Goal: Task Accomplishment & Management: Use online tool/utility

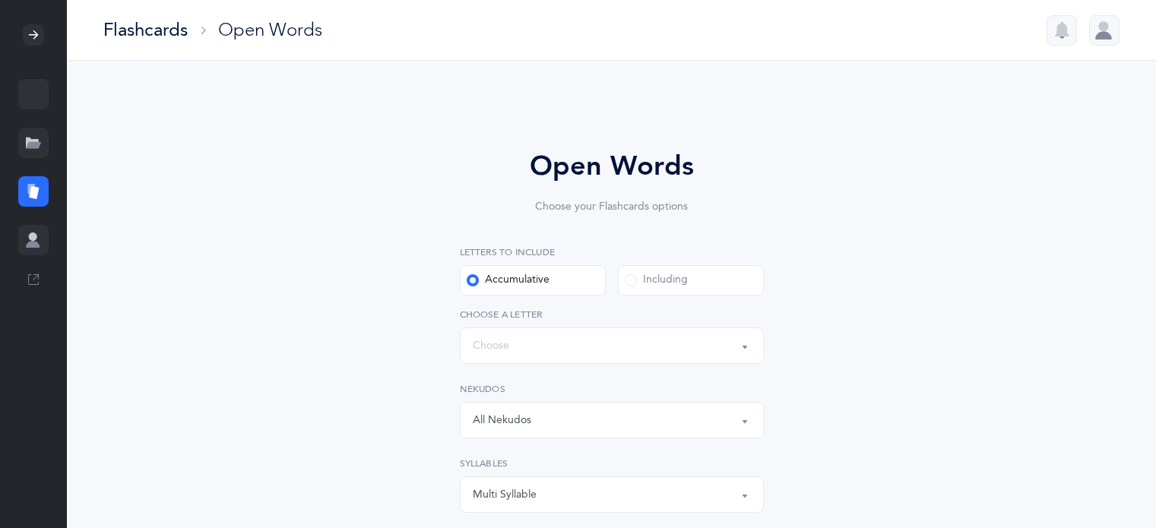
select select "single"
click at [723, 388] on label "Nekudos" at bounding box center [612, 389] width 304 height 14
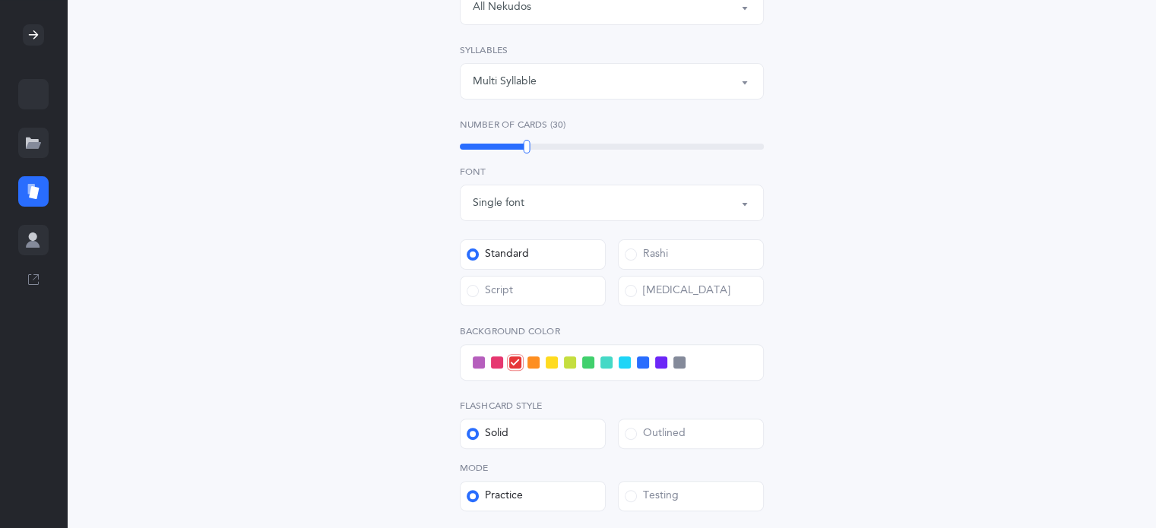
scroll to position [414, 0]
click at [672, 375] on div at bounding box center [612, 362] width 304 height 36
click at [680, 367] on span at bounding box center [679, 362] width 12 height 12
click at [0, 0] on input "checkbox" at bounding box center [0, 0] width 0 height 0
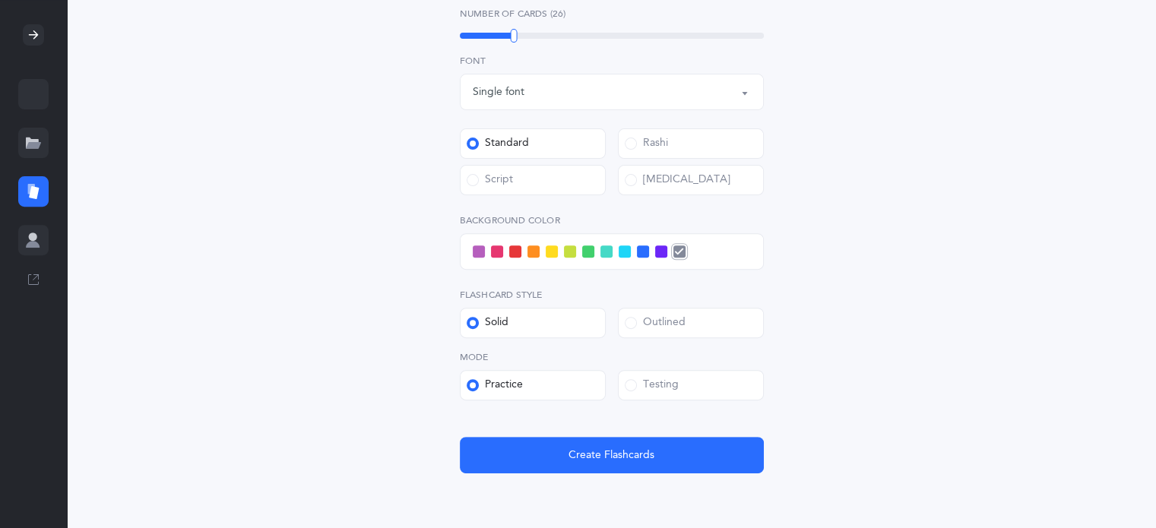
scroll to position [520, 0]
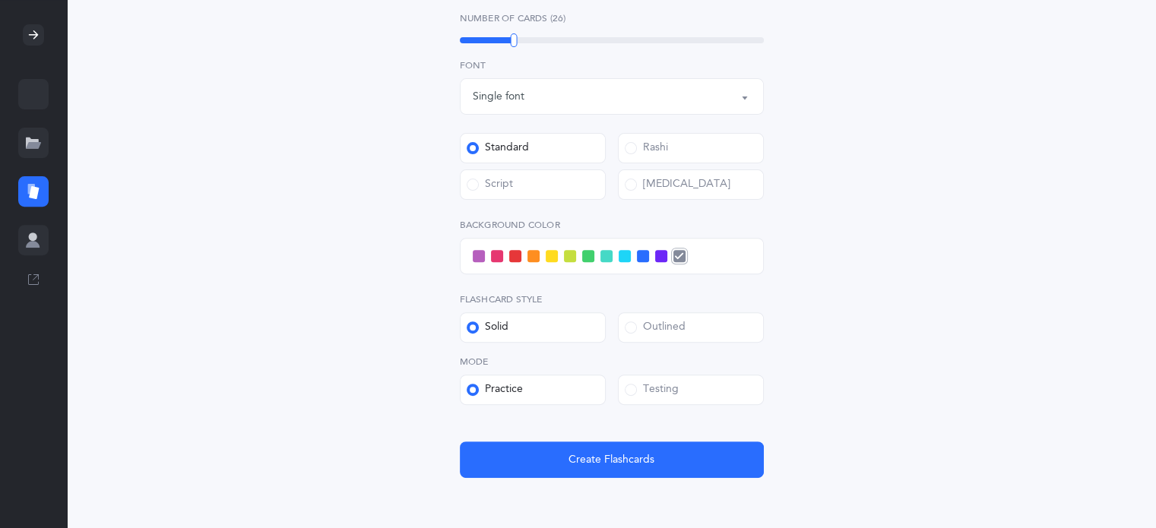
click at [693, 401] on label "Testing" at bounding box center [691, 390] width 146 height 30
click at [0, 0] on input "Testing" at bounding box center [0, 0] width 0 height 0
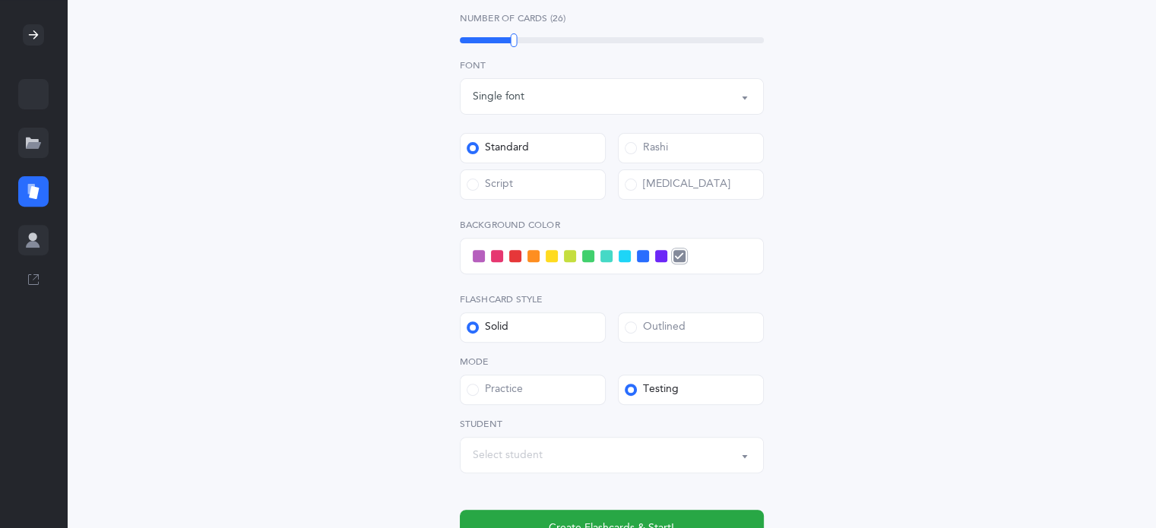
click at [540, 390] on label "Practice" at bounding box center [533, 390] width 146 height 30
click at [0, 0] on input "Practice" at bounding box center [0, 0] width 0 height 0
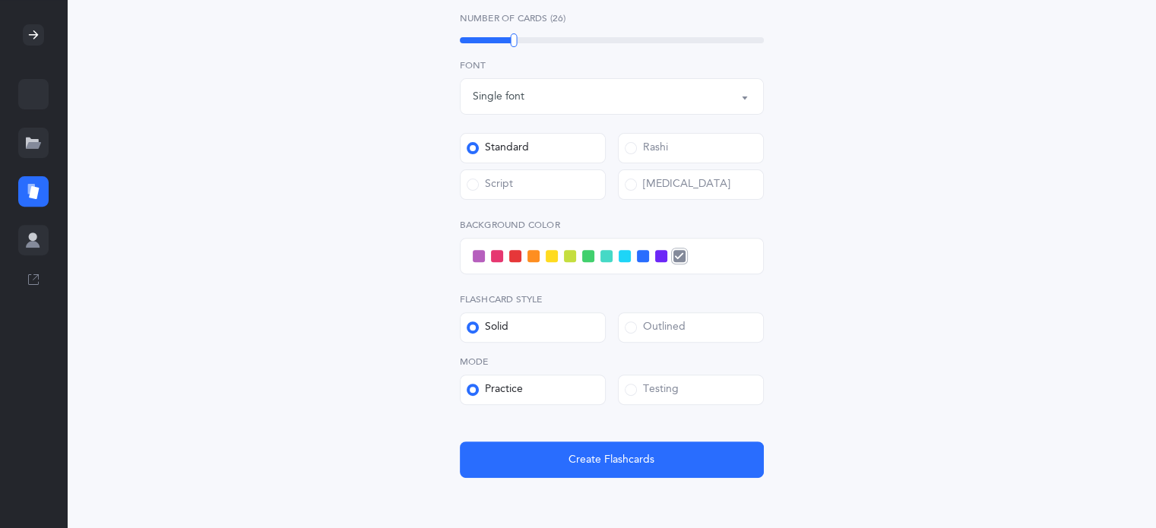
click at [713, 335] on label "Outlined" at bounding box center [691, 327] width 146 height 30
click at [0, 0] on input "Outlined" at bounding box center [0, 0] width 0 height 0
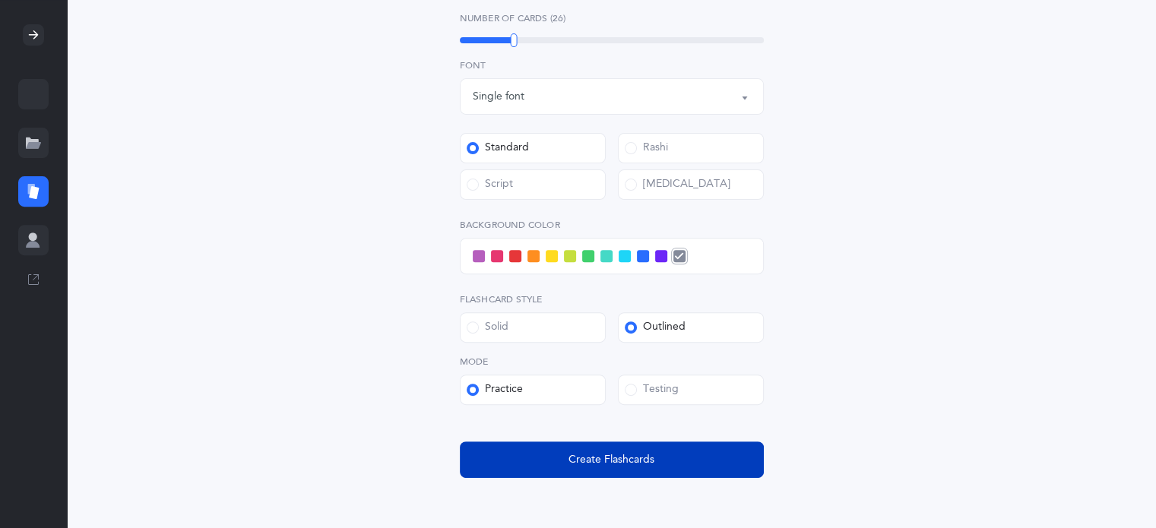
click at [660, 452] on button "Create Flashcards" at bounding box center [612, 460] width 304 height 36
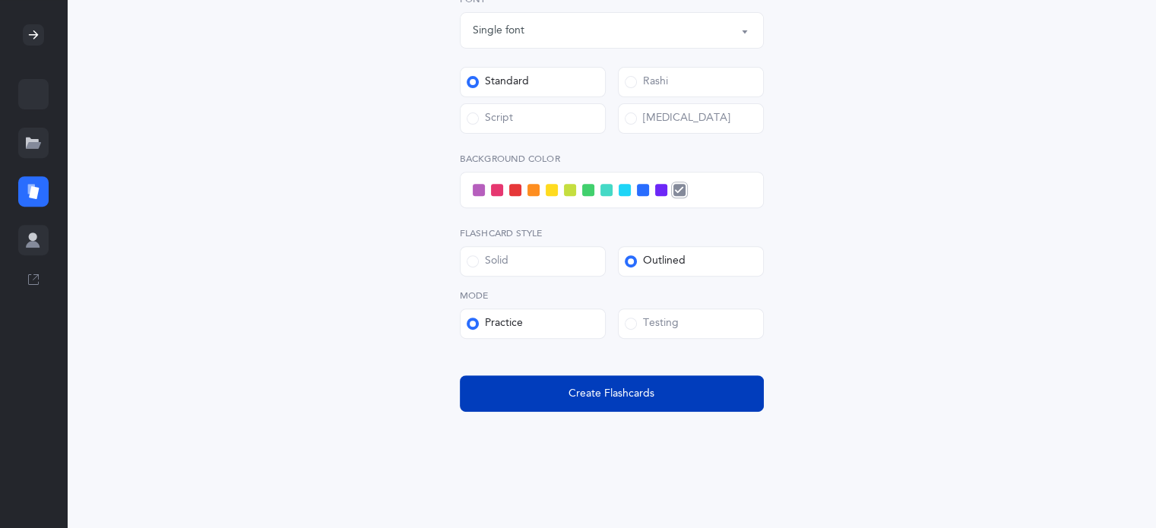
scroll to position [590, 0]
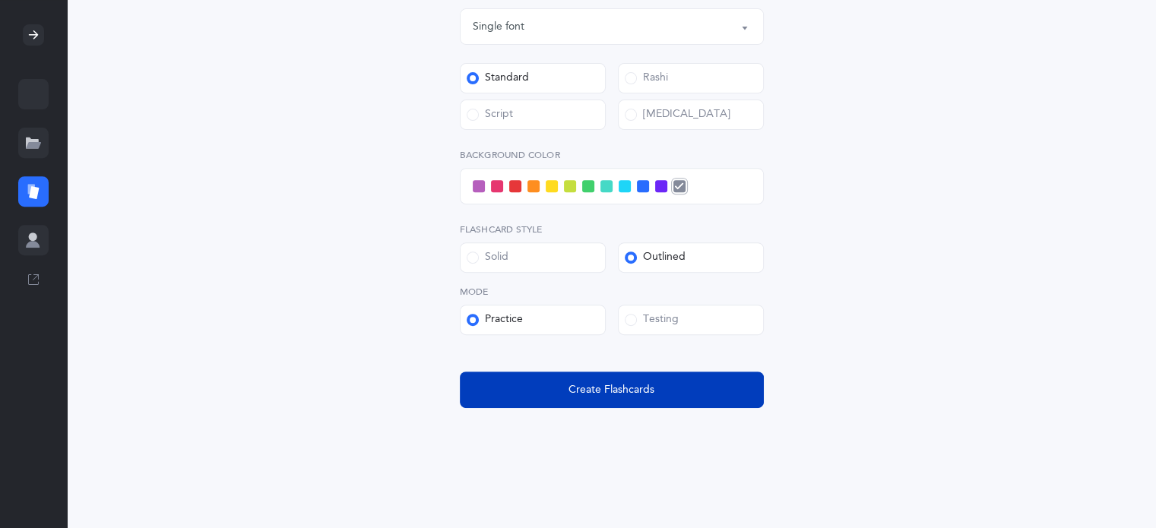
click at [677, 405] on button "Create Flashcards" at bounding box center [612, 390] width 304 height 36
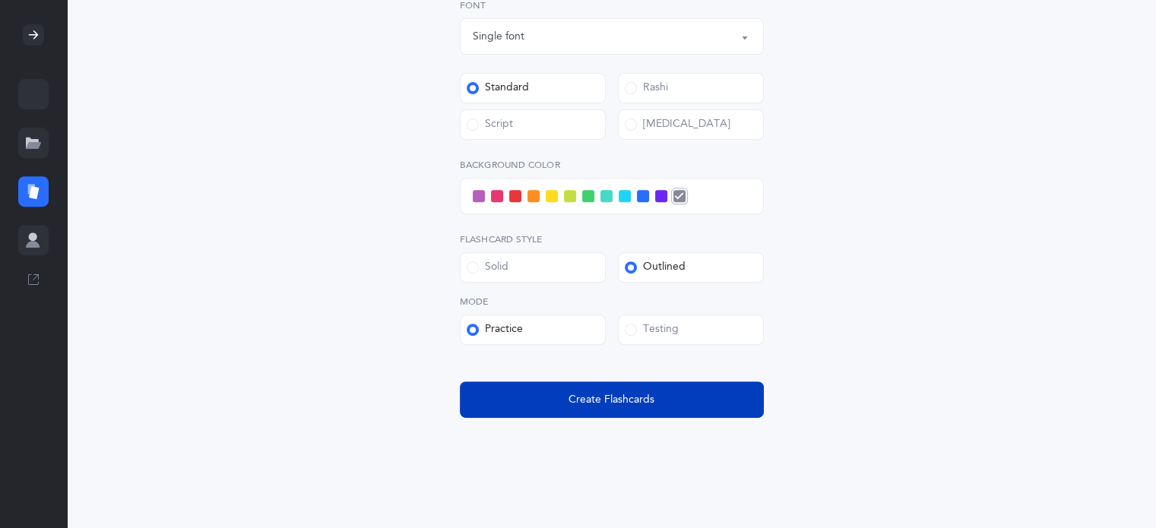
scroll to position [591, 0]
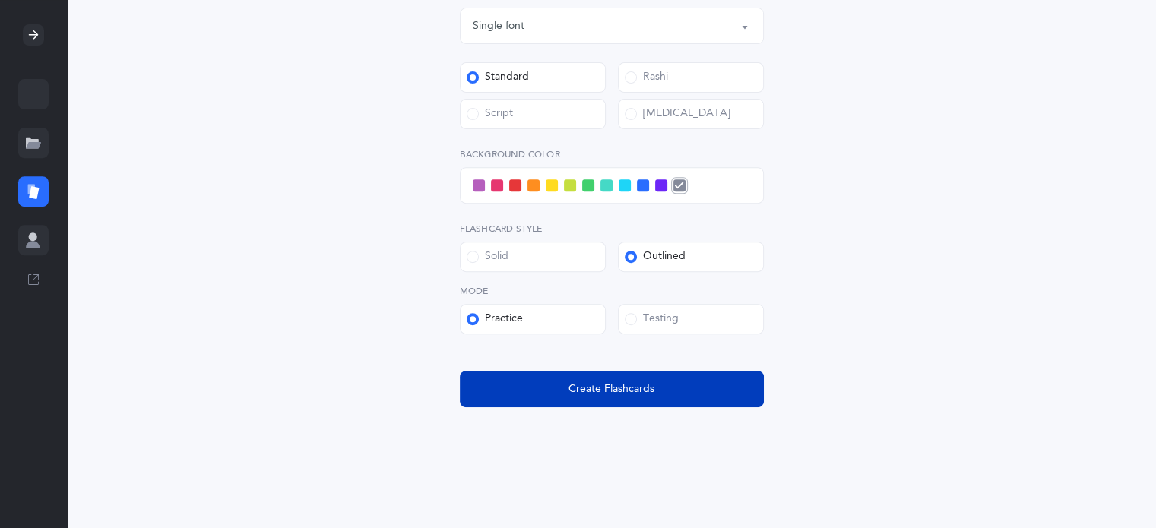
click at [613, 385] on span "Create Flashcards" at bounding box center [611, 390] width 86 height 16
click at [667, 389] on button "Create Flashcards" at bounding box center [612, 390] width 304 height 36
select select
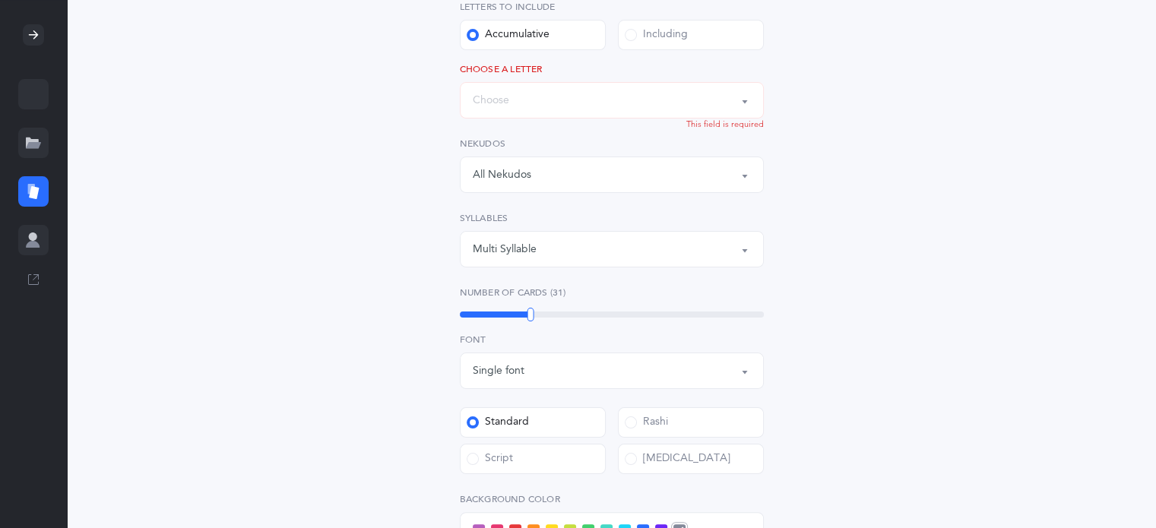
click at [904, 367] on div "Open Words Choose your Flashcards options Letters to include Accumulative [PERS…" at bounding box center [611, 335] width 693 height 955
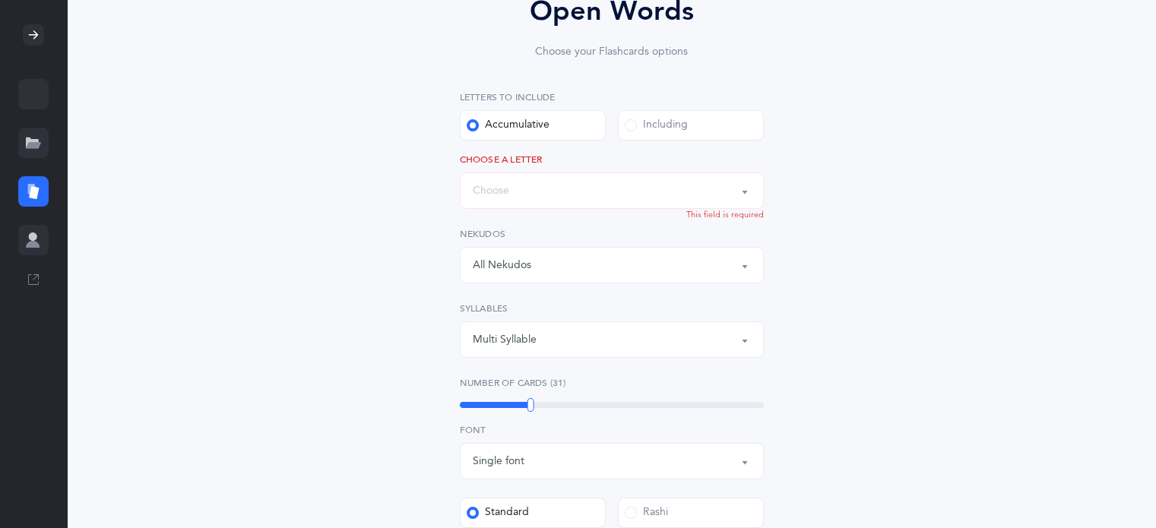
scroll to position [155, 0]
click at [698, 180] on div "Words up until: Choose" at bounding box center [612, 191] width 278 height 26
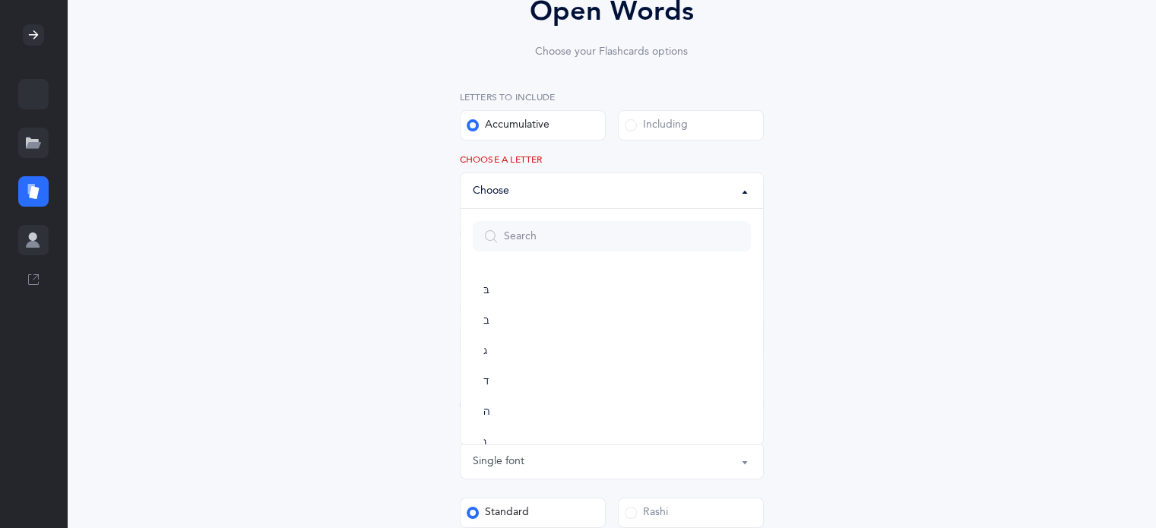
click at [919, 380] on div "Open Words Choose your Flashcards options Letters to include Accumulative [PERS…" at bounding box center [611, 425] width 693 height 955
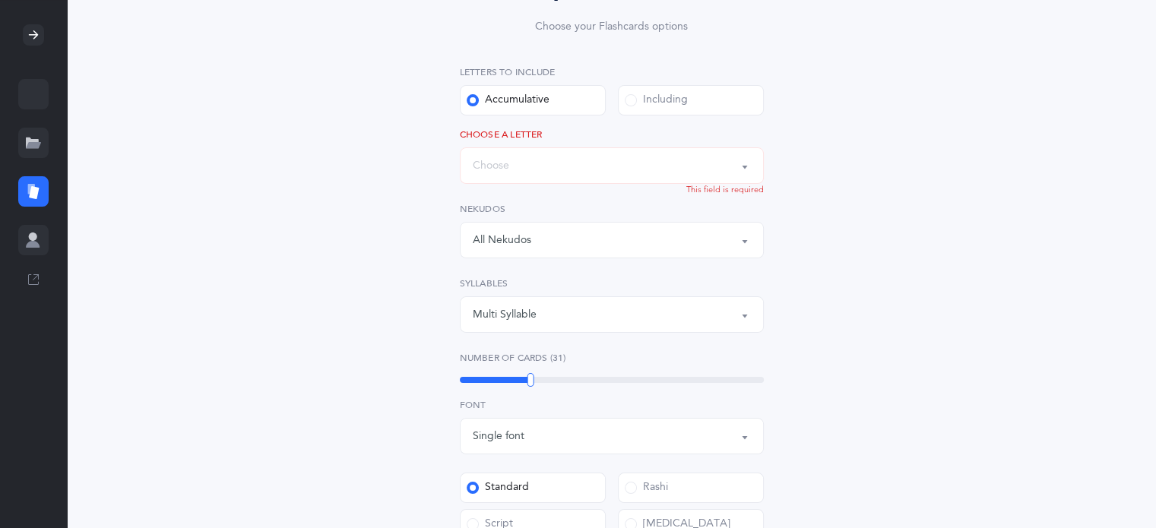
scroll to position [166, 0]
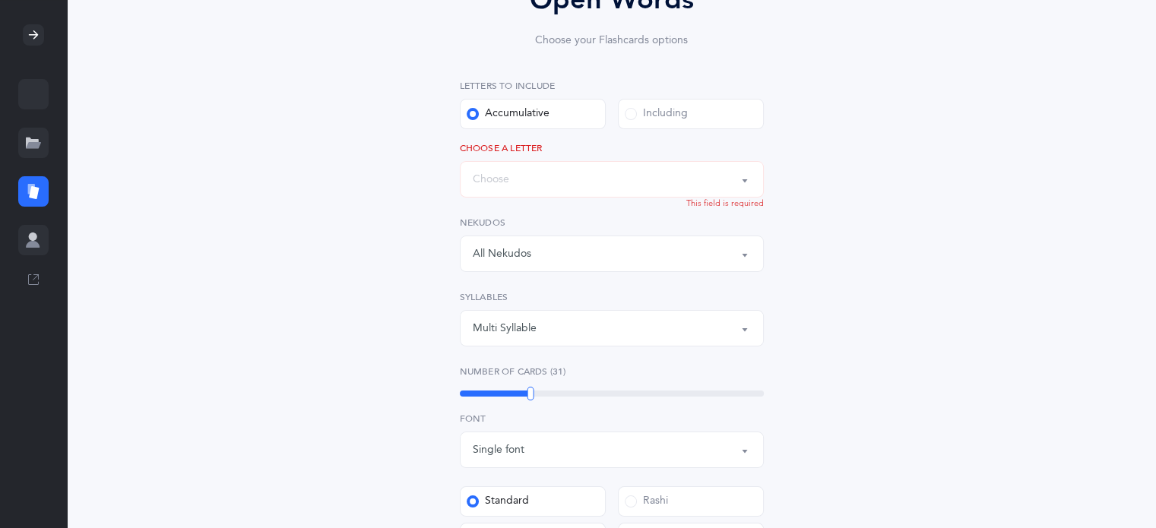
click at [676, 194] on button "Words up until: Choose" at bounding box center [612, 179] width 304 height 36
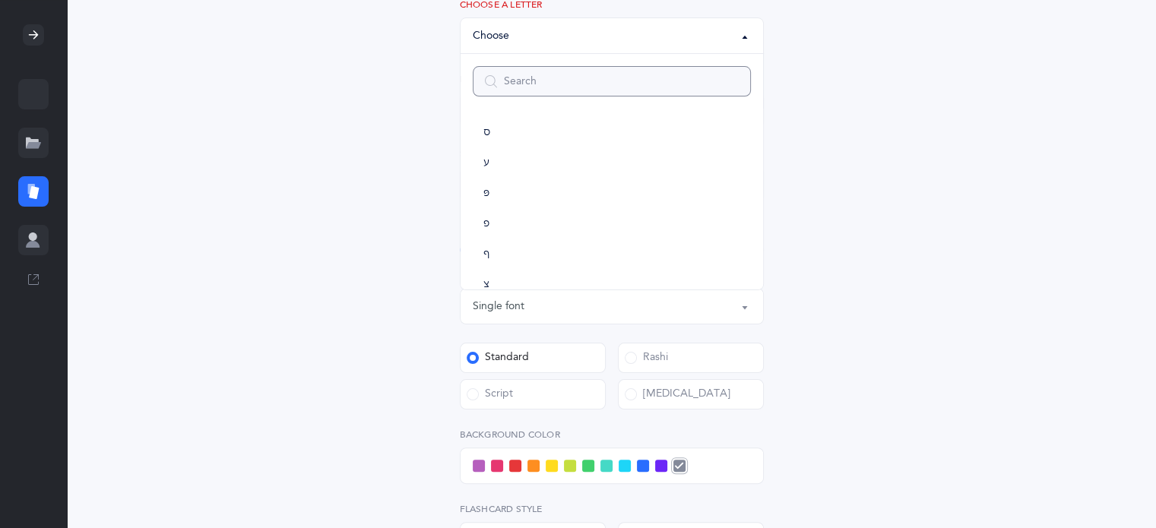
scroll to position [582, 0]
click at [689, 365] on label "Rashi" at bounding box center [691, 358] width 146 height 30
click at [0, 0] on input "Rashi" at bounding box center [0, 0] width 0 height 0
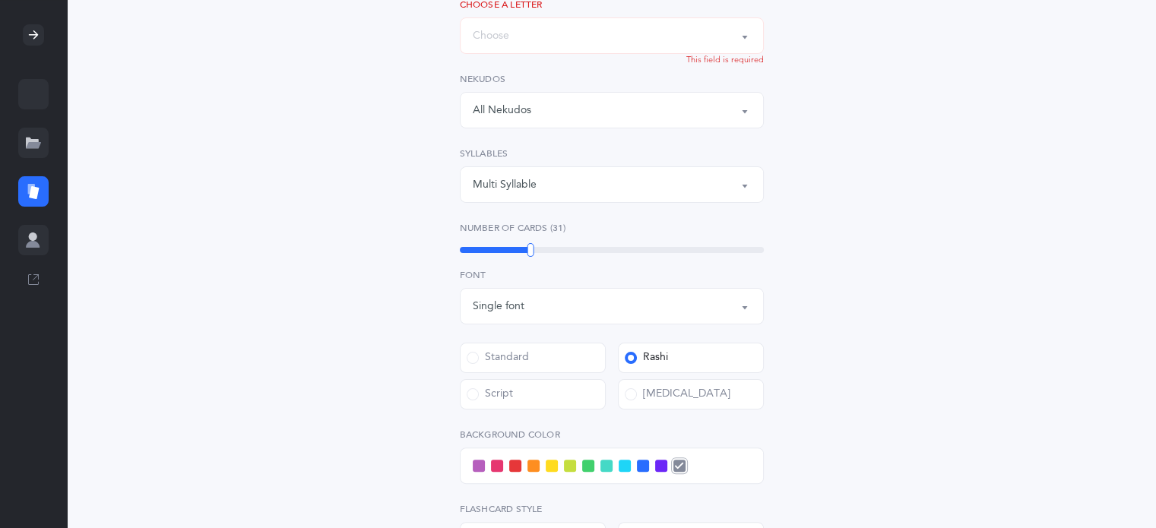
click at [695, 362] on label "Rashi" at bounding box center [691, 358] width 146 height 30
click at [0, 0] on input "Rashi" at bounding box center [0, 0] width 0 height 0
click at [568, 366] on label "Standard" at bounding box center [533, 358] width 146 height 30
click at [0, 0] on input "Standard" at bounding box center [0, 0] width 0 height 0
click at [613, 303] on div "Single font" at bounding box center [612, 306] width 278 height 26
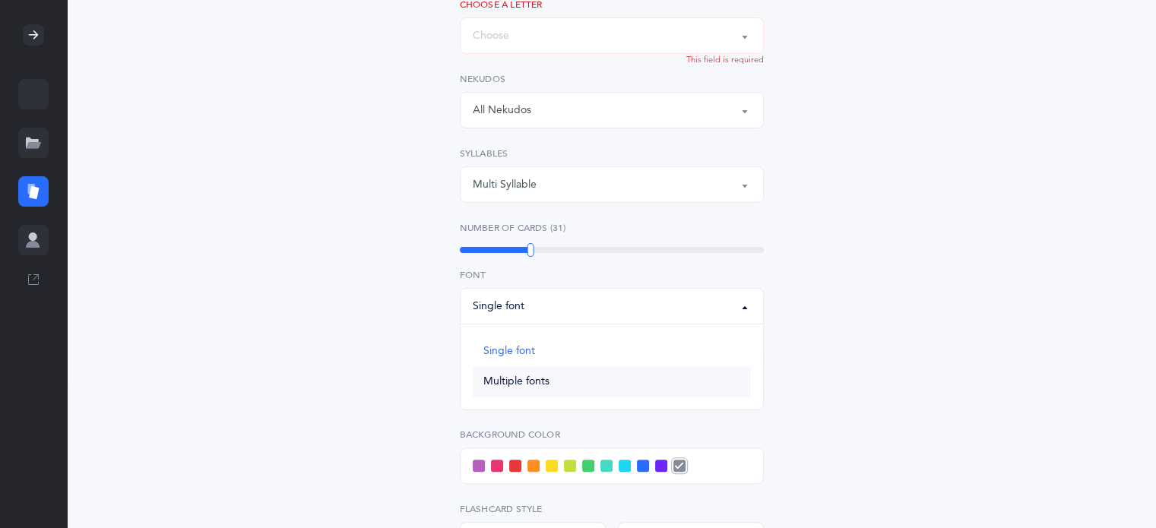
click at [587, 389] on link "Multiple fonts" at bounding box center [612, 382] width 278 height 30
select select "multiple"
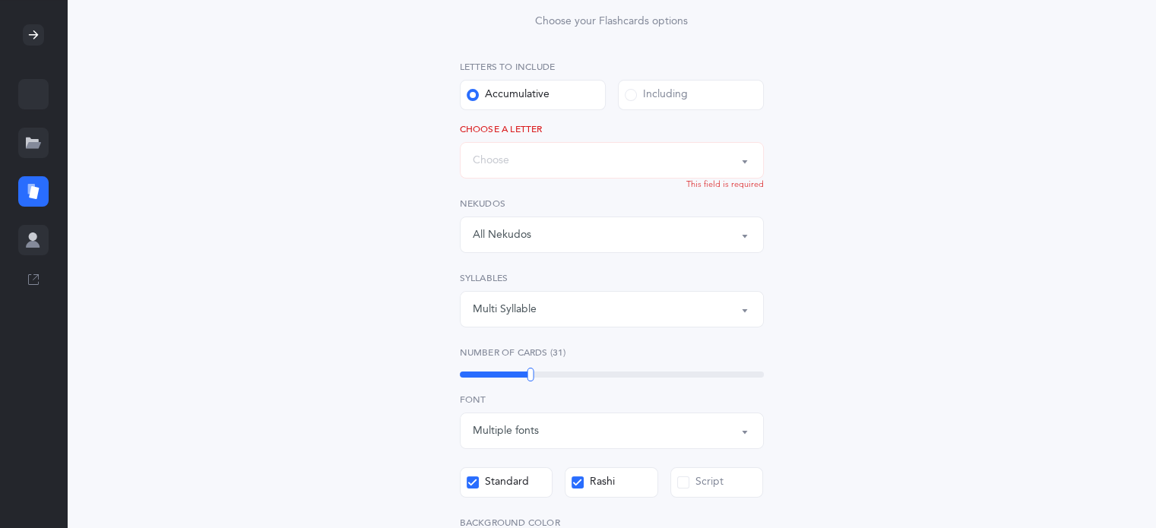
scroll to position [186, 0]
click at [590, 170] on div "Words up until: Choose" at bounding box center [612, 160] width 278 height 26
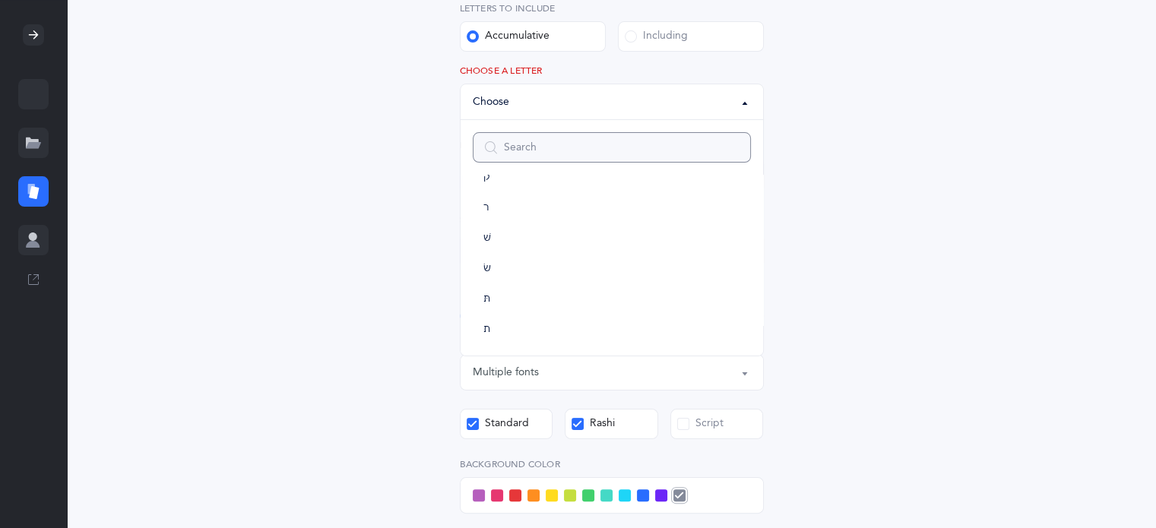
scroll to position [170, 0]
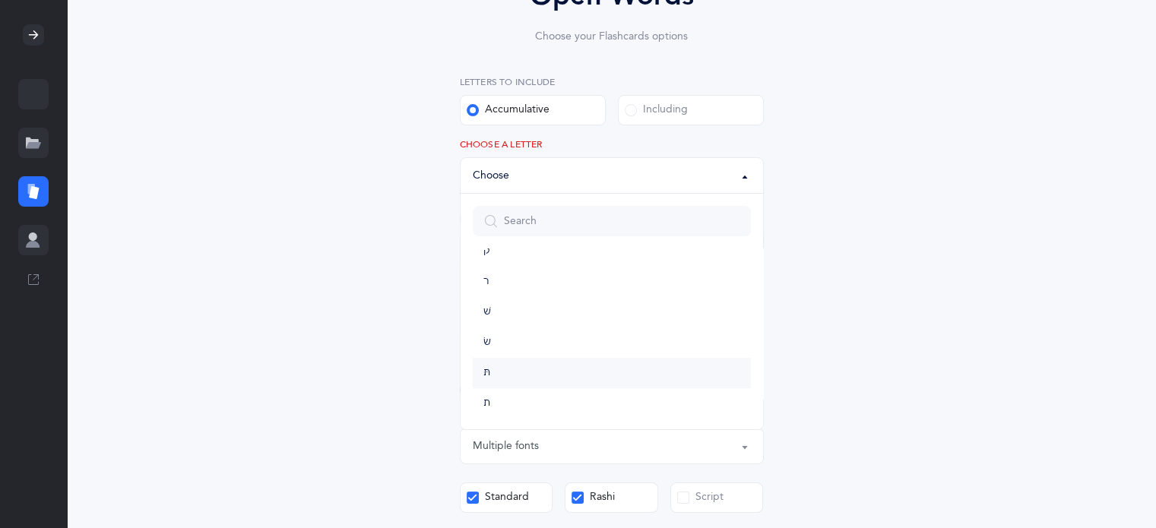
click at [501, 380] on link "תּ" at bounding box center [612, 373] width 278 height 30
select select "85"
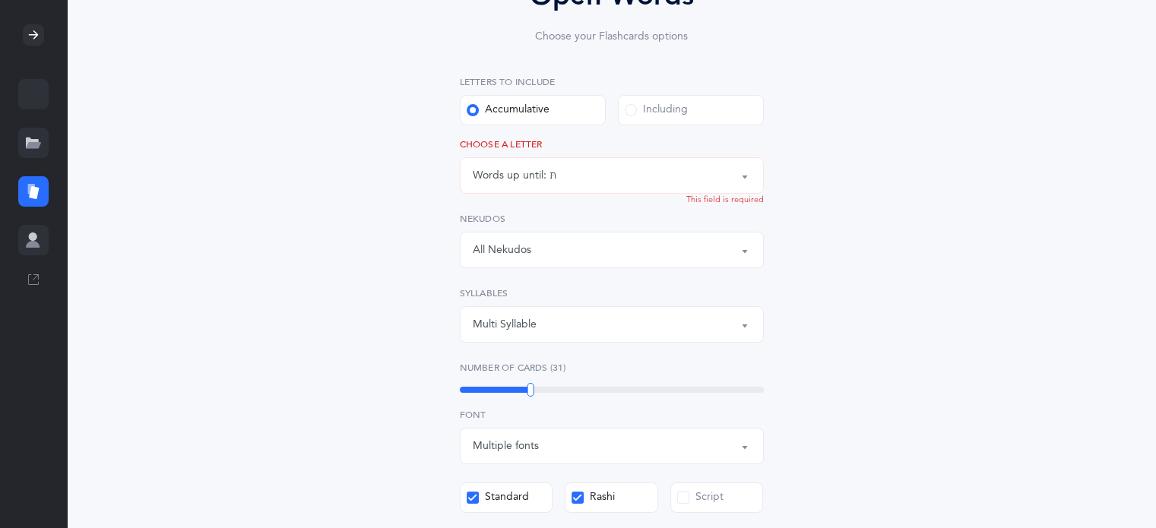
click at [499, 319] on div "Multi Syllable" at bounding box center [505, 325] width 64 height 16
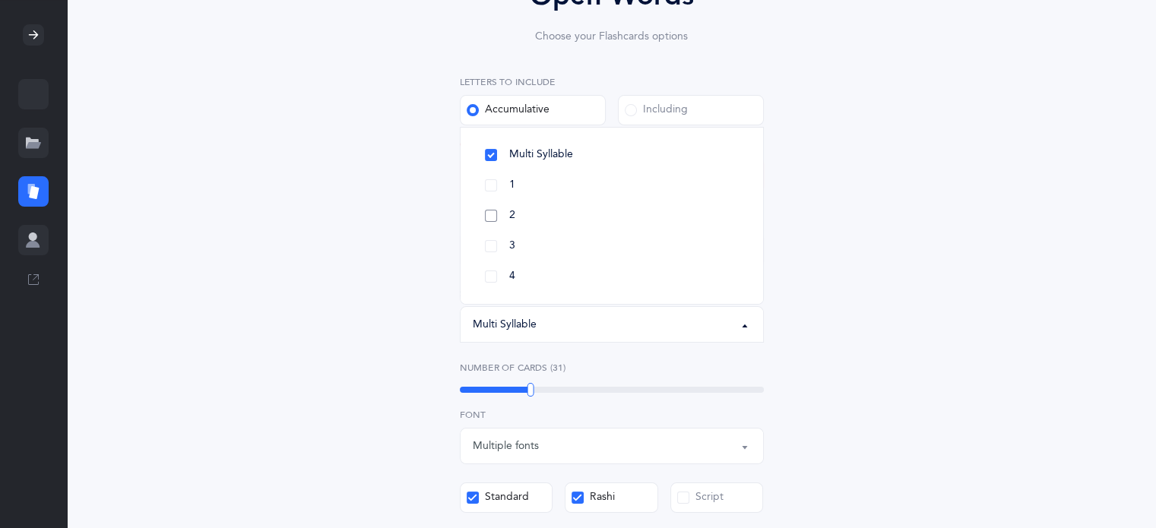
click at [496, 202] on link "2" at bounding box center [612, 216] width 278 height 30
click at [494, 157] on link "Multi Syllable" at bounding box center [612, 155] width 278 height 30
select select "all"
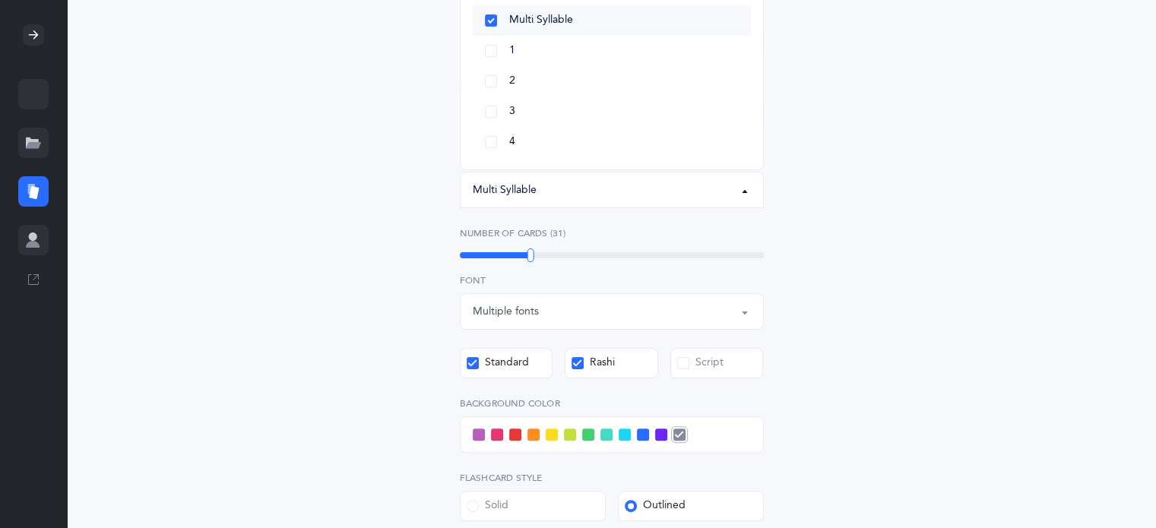
scroll to position [554, 0]
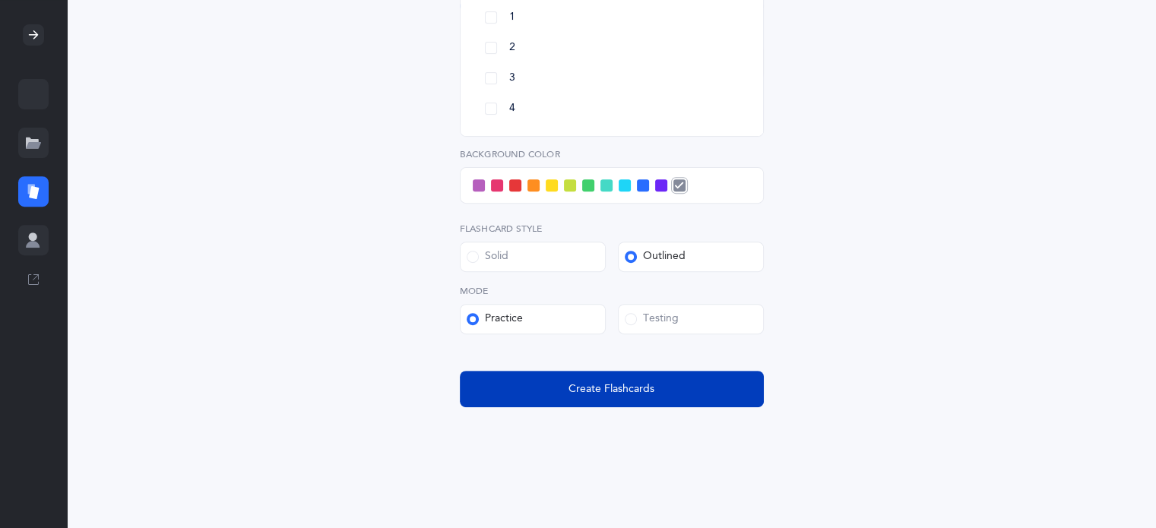
click at [672, 407] on button "Create Flashcards" at bounding box center [612, 389] width 304 height 36
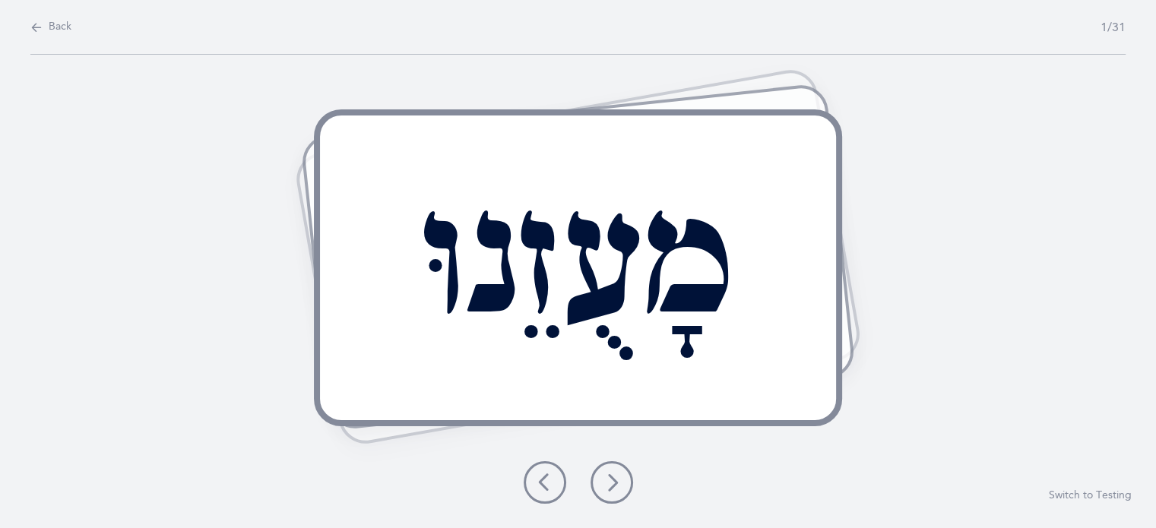
scroll to position [0, 0]
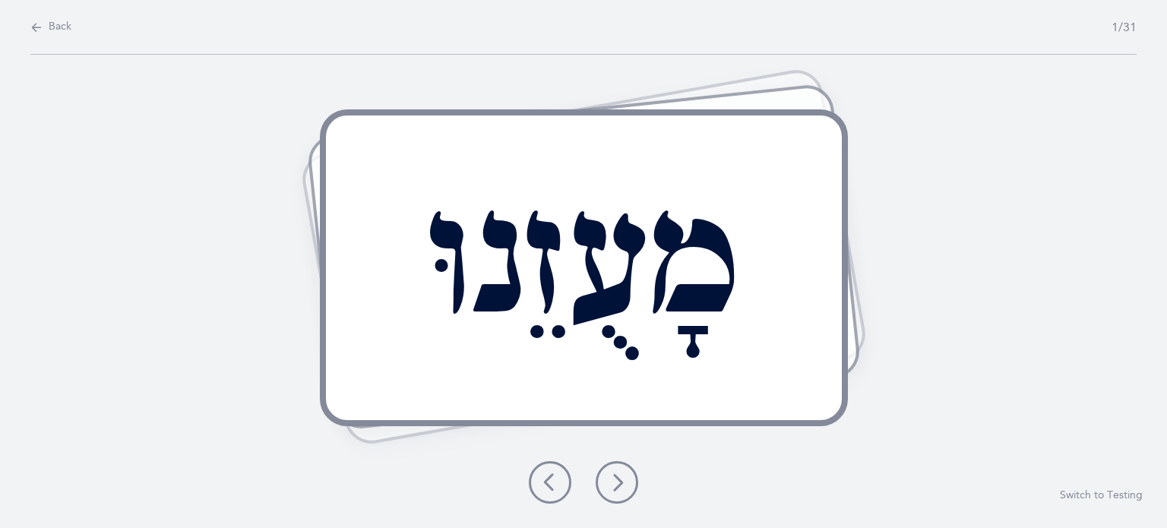
click at [628, 496] on button at bounding box center [617, 482] width 43 height 43
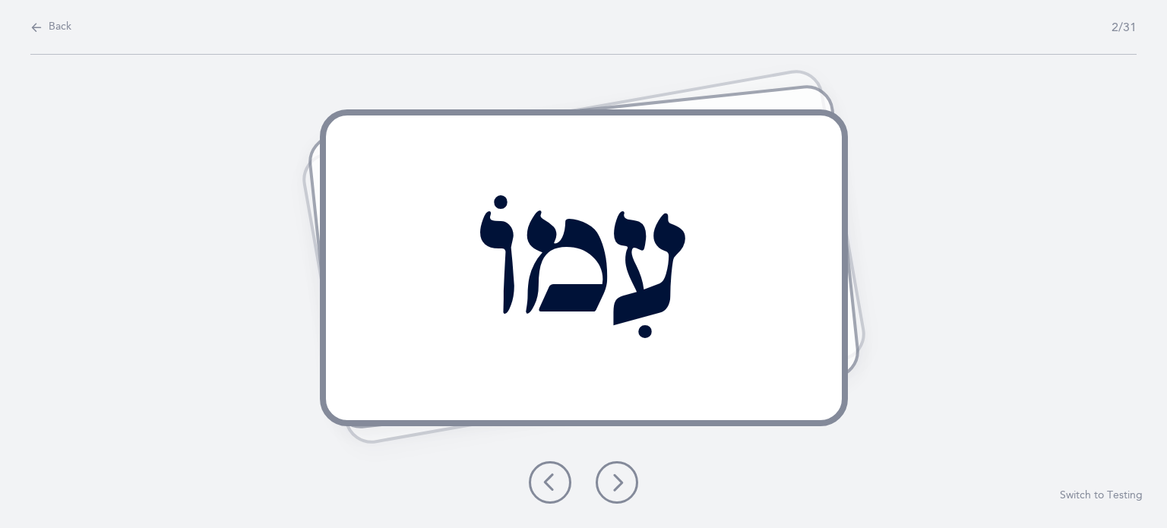
click at [616, 468] on button at bounding box center [617, 482] width 43 height 43
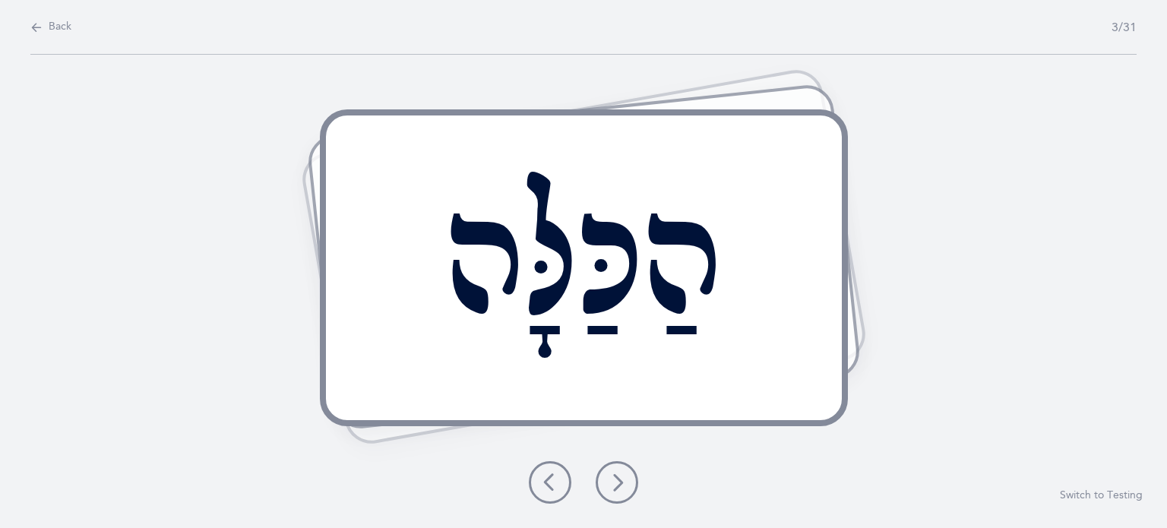
click at [1012, 349] on div "הַכַּלָּה Report incorrect word Switch to Testing" at bounding box center [583, 291] width 1167 height 473
click at [617, 483] on icon at bounding box center [617, 482] width 18 height 18
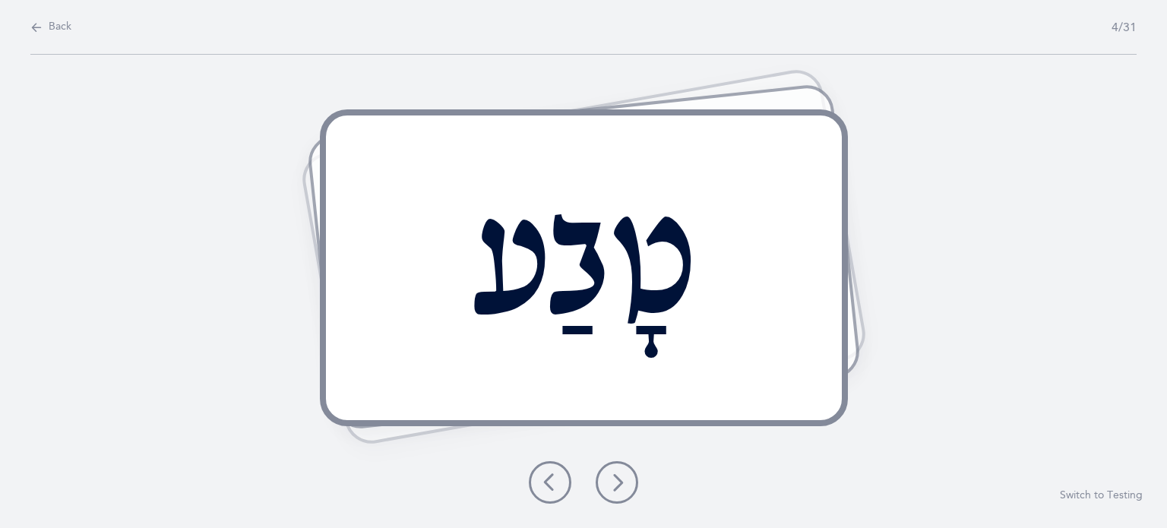
click at [619, 473] on icon at bounding box center [617, 482] width 18 height 18
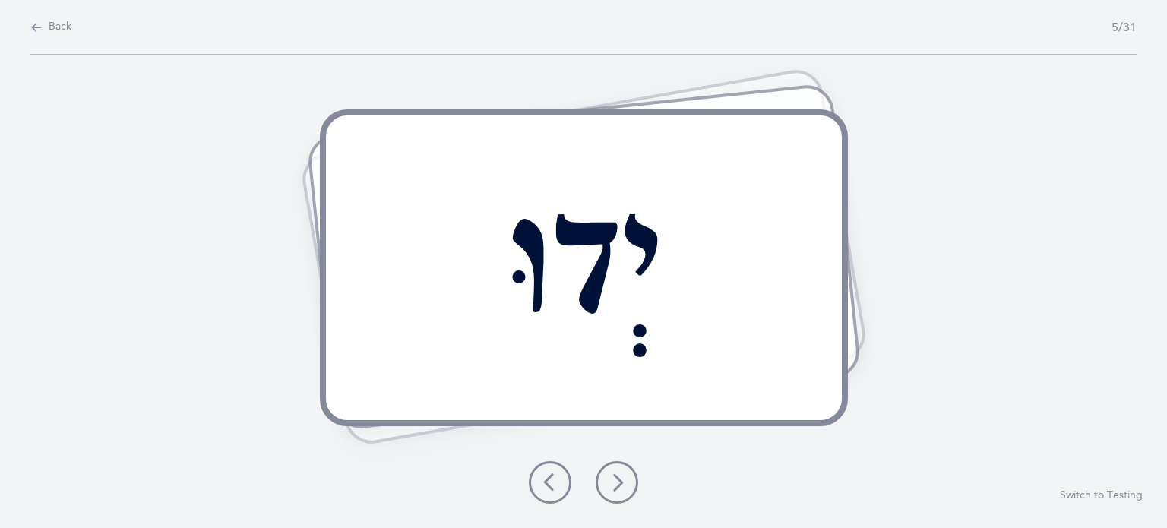
click at [619, 474] on icon at bounding box center [617, 482] width 18 height 18
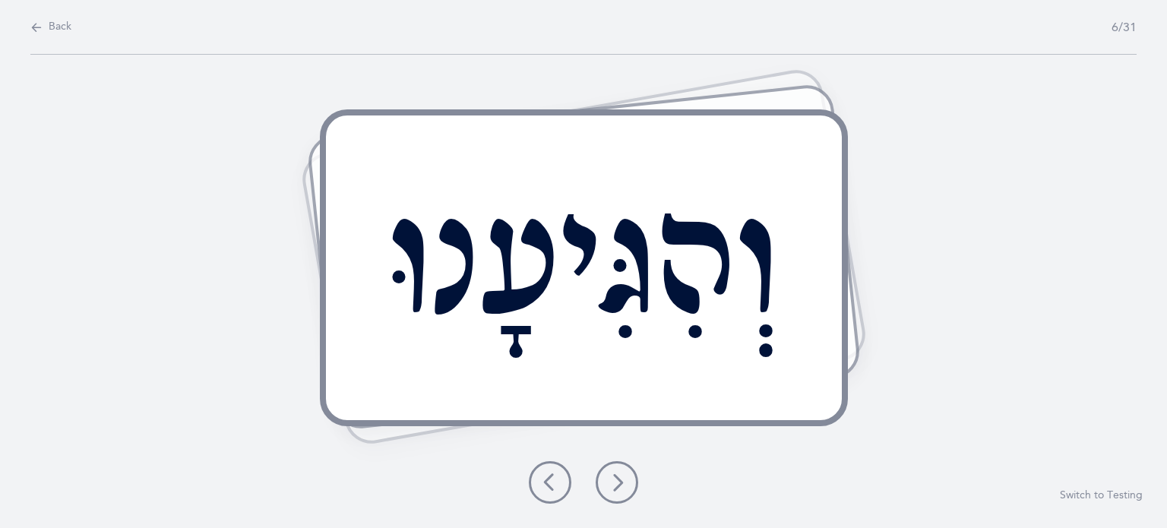
click at [628, 443] on div "וְהִגִּיעָנוּ Report incorrect word Switch to Testing" at bounding box center [583, 291] width 1167 height 473
click at [612, 474] on icon at bounding box center [617, 482] width 18 height 18
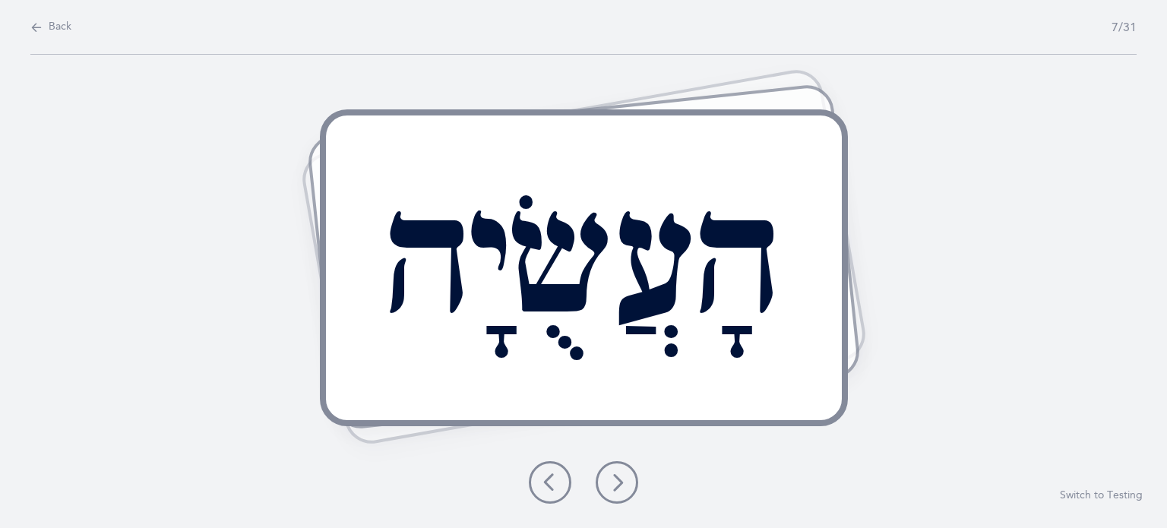
click at [40, 34] on icon at bounding box center [36, 27] width 12 height 17
select select "27"
select select "single"
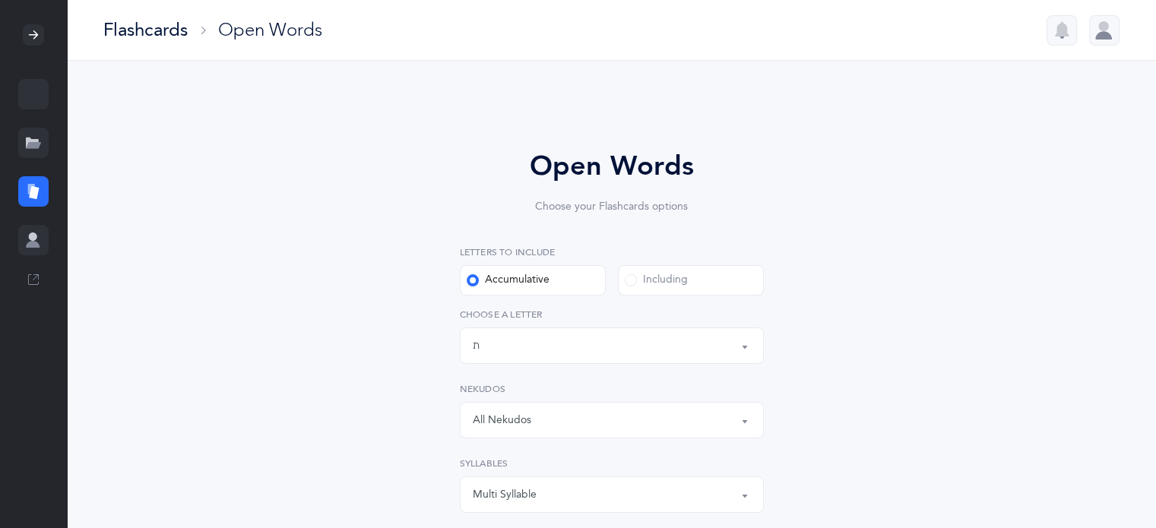
click at [489, 482] on div "Multi Syllable" at bounding box center [612, 495] width 278 height 26
click at [499, 382] on link "2" at bounding box center [612, 386] width 278 height 30
select select "2"
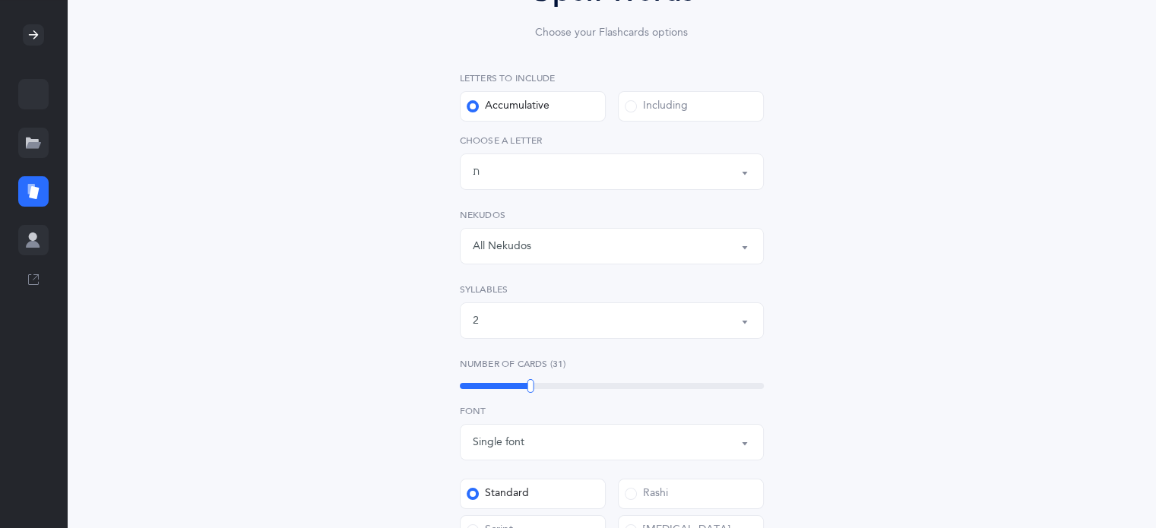
scroll to position [173, 0]
click at [600, 309] on div "2" at bounding box center [612, 322] width 278 height 26
click at [543, 263] on link "4" at bounding box center [612, 273] width 278 height 30
click at [880, 241] on div "Open Words Choose your Flashcards options Letters to include Accumulative [PERS…" at bounding box center [611, 407] width 693 height 955
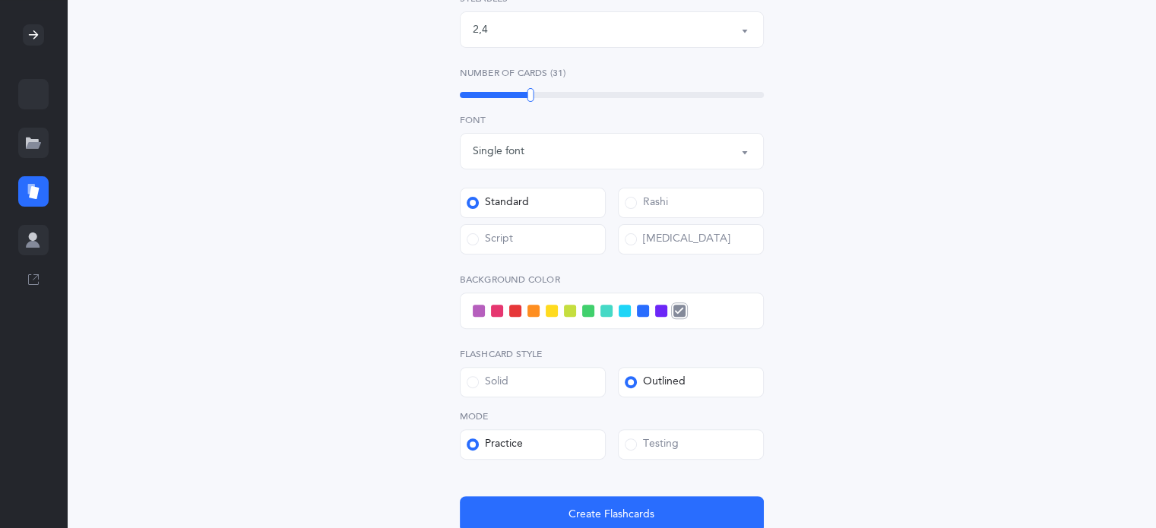
scroll to position [469, 0]
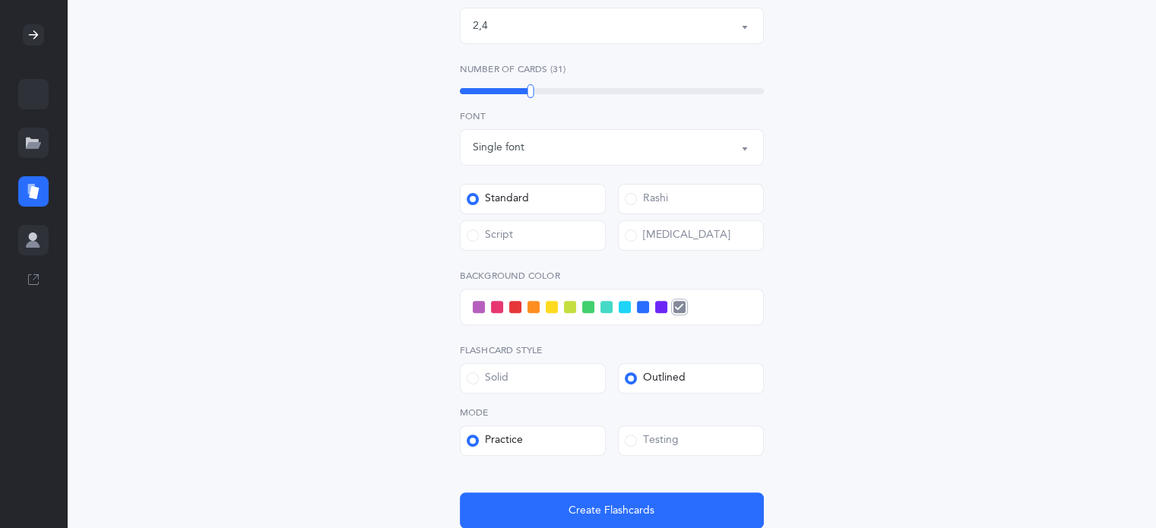
click at [705, 243] on label "[MEDICAL_DATA]" at bounding box center [691, 235] width 146 height 30
click at [0, 0] on input "[MEDICAL_DATA]" at bounding box center [0, 0] width 0 height 0
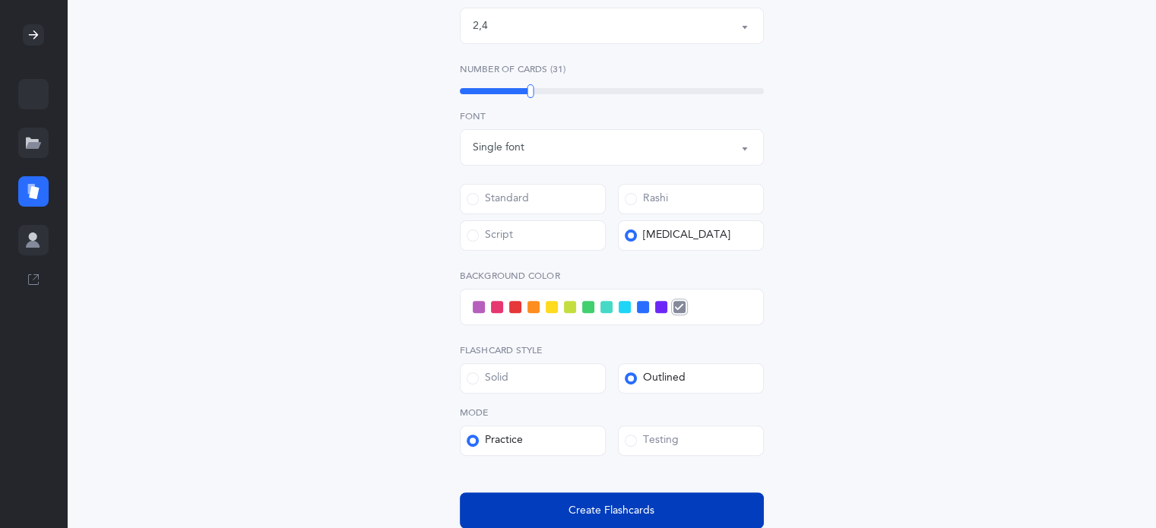
click at [578, 496] on button "Create Flashcards" at bounding box center [612, 510] width 304 height 36
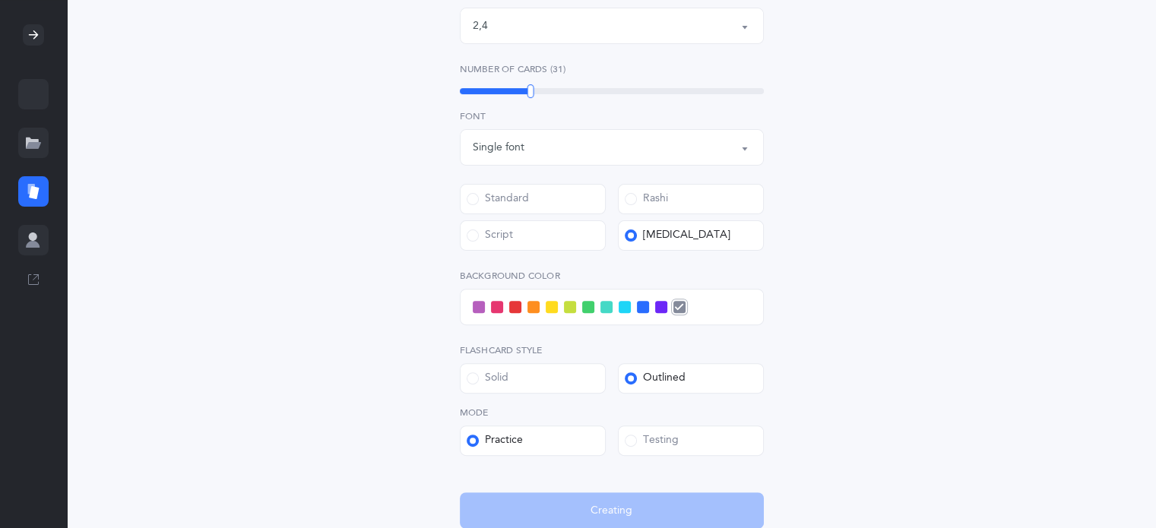
scroll to position [0, 0]
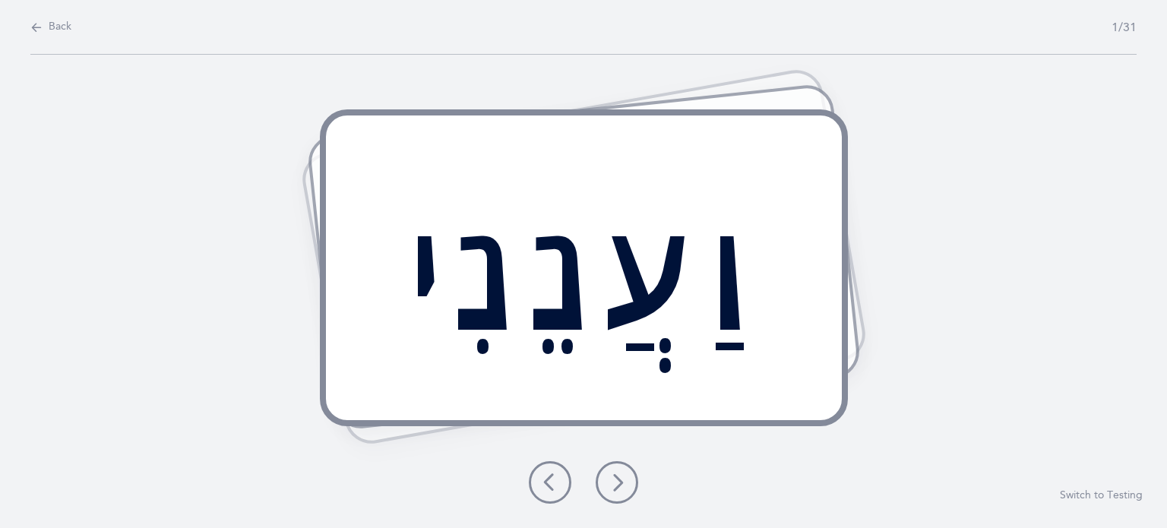
click at [620, 476] on icon at bounding box center [617, 482] width 18 height 18
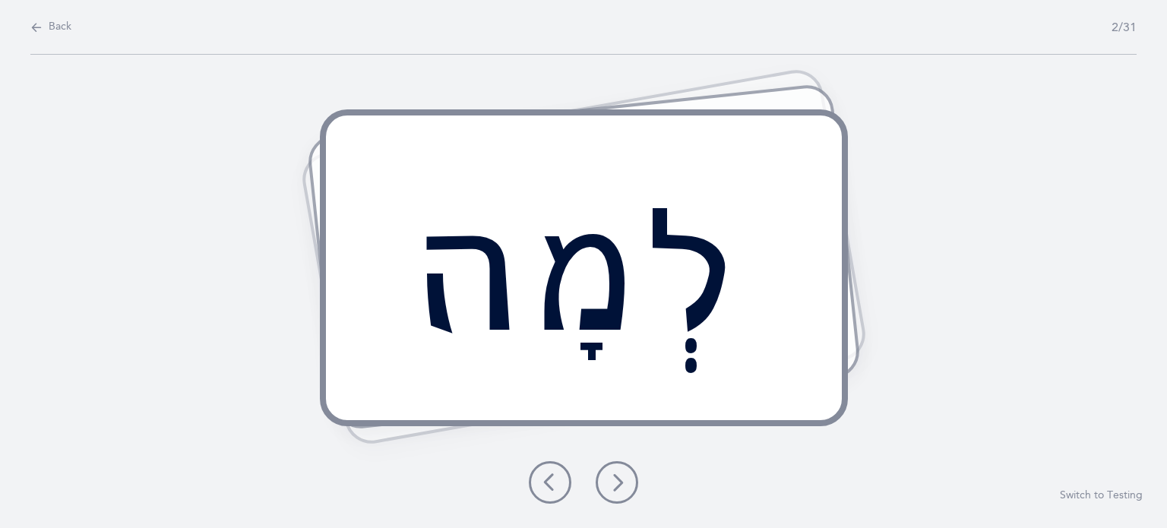
click at [644, 477] on div at bounding box center [584, 482] width 134 height 43
click at [606, 488] on button at bounding box center [617, 482] width 43 height 43
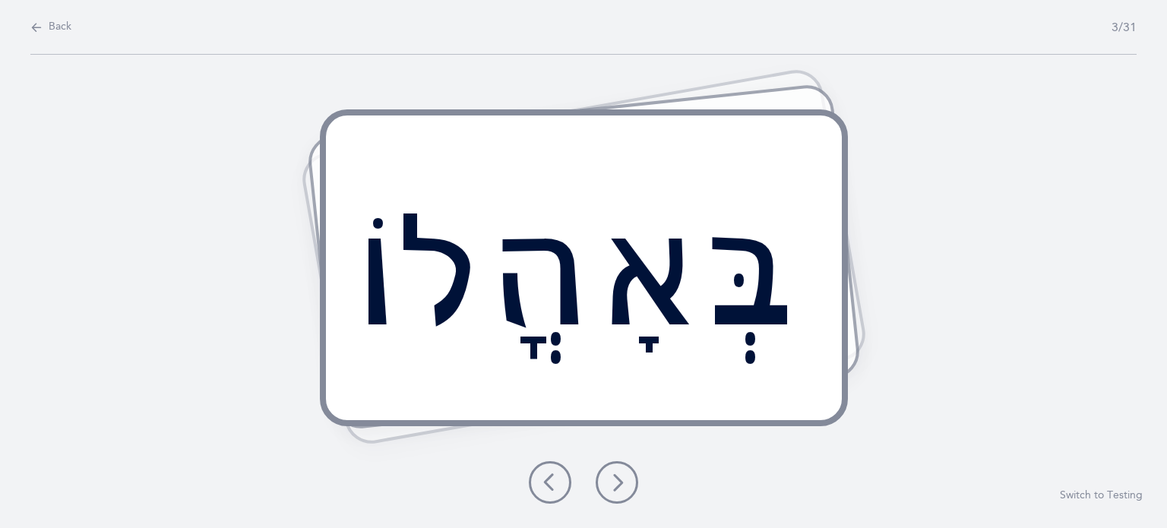
click at [616, 483] on icon at bounding box center [617, 482] width 18 height 18
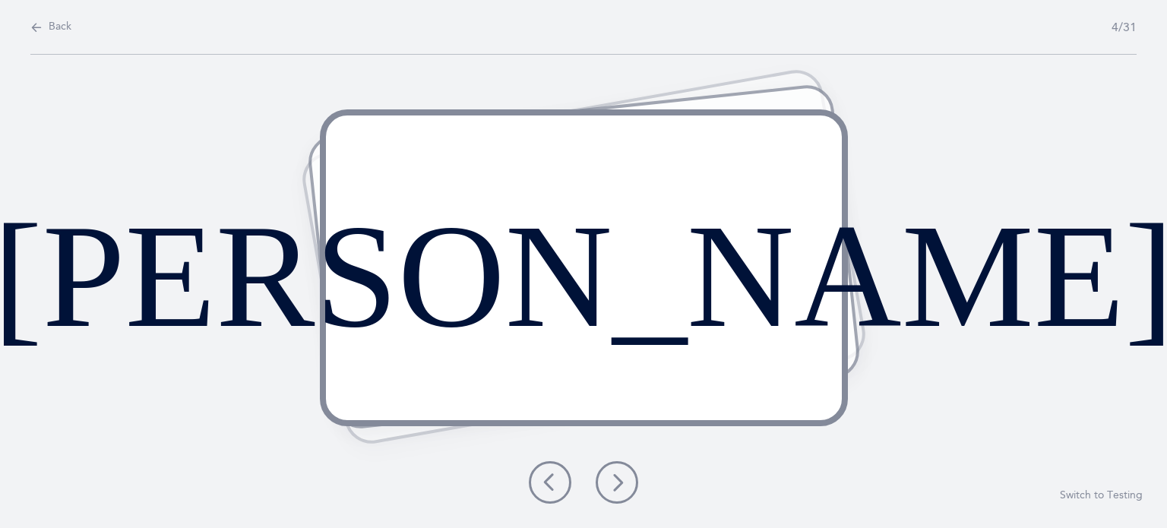
click at [609, 483] on icon at bounding box center [617, 482] width 18 height 18
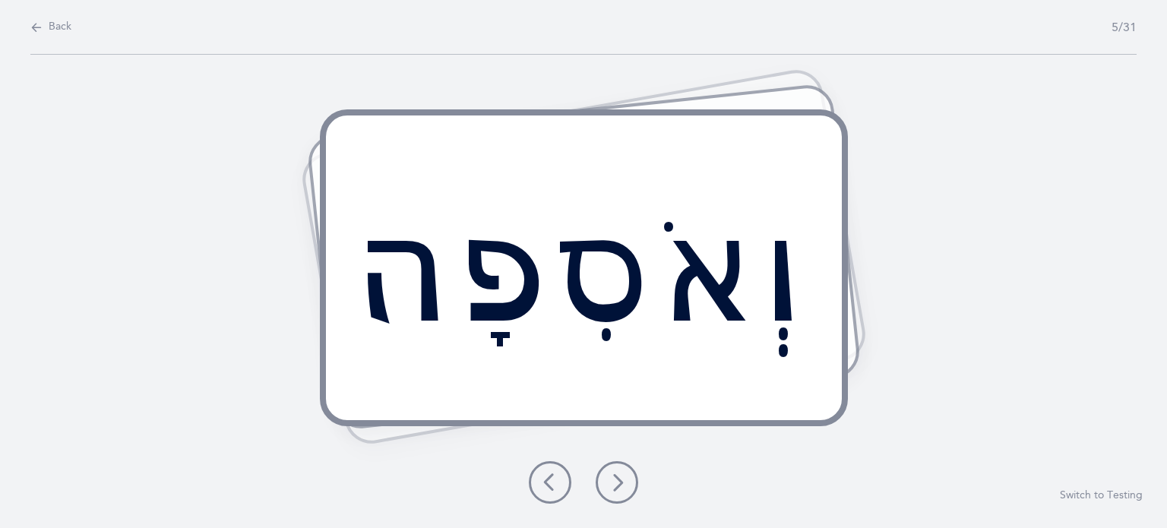
click at [616, 486] on icon at bounding box center [617, 482] width 18 height 18
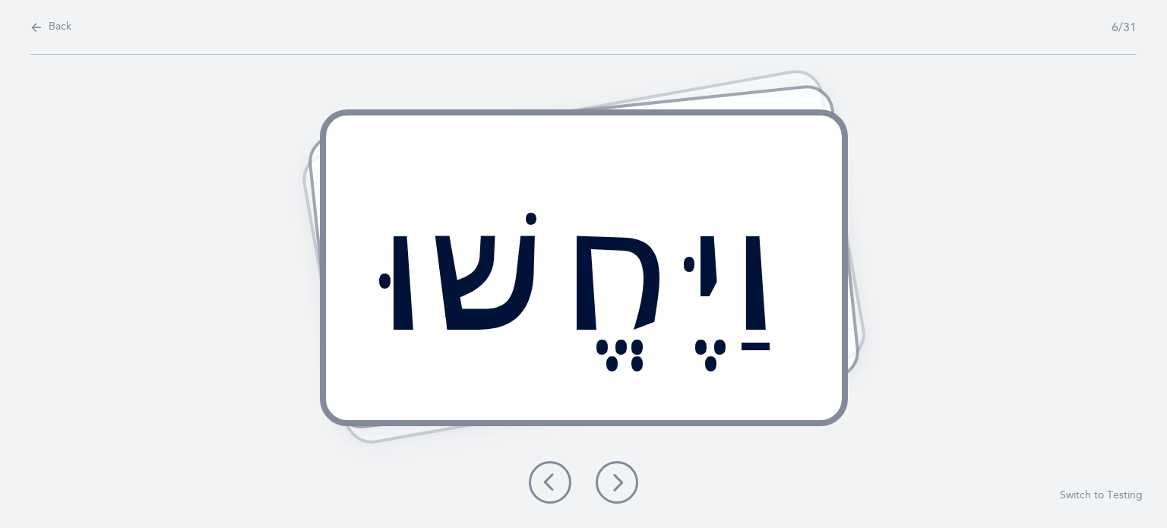
click at [616, 486] on icon at bounding box center [617, 482] width 18 height 18
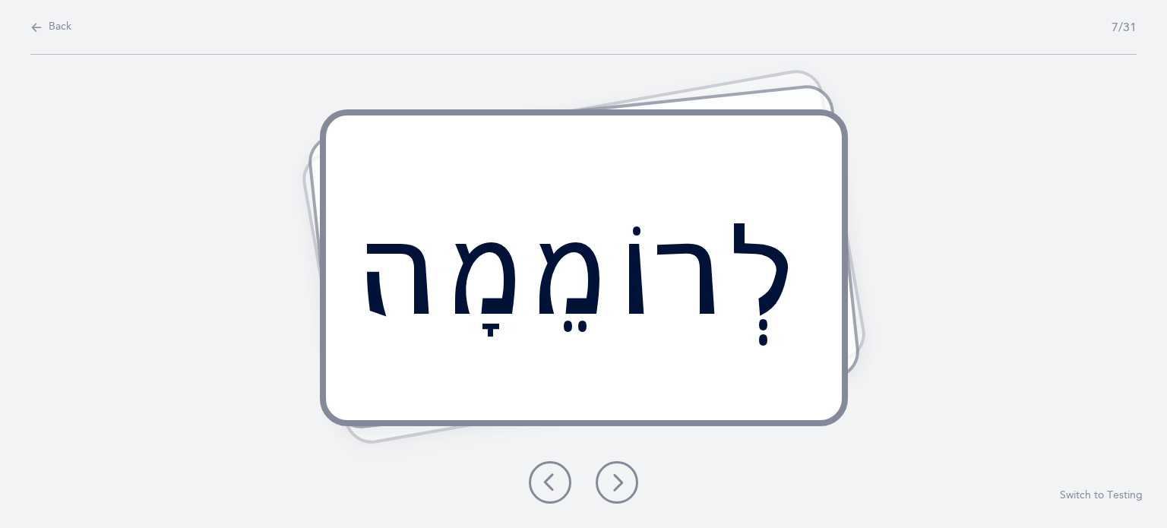
click at [616, 486] on icon at bounding box center [617, 482] width 18 height 18
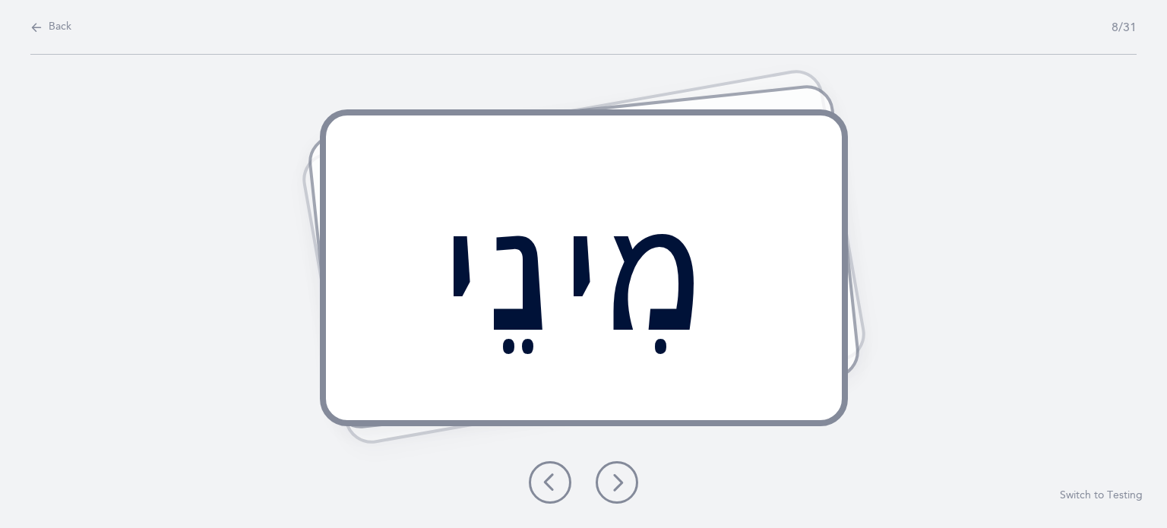
click at [1099, 489] on button "Switch to Testing" at bounding box center [1101, 496] width 83 height 15
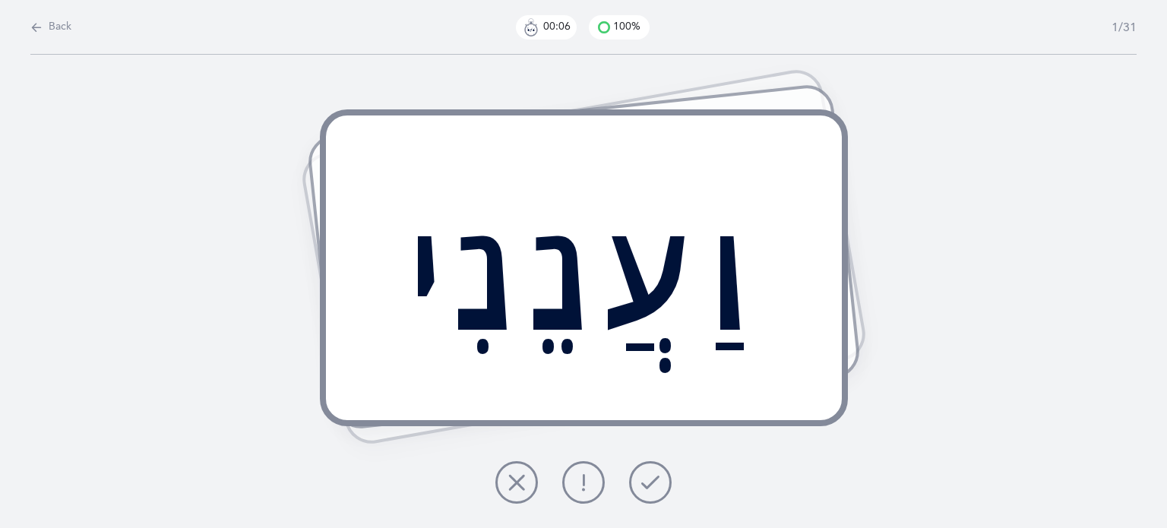
click at [657, 471] on button at bounding box center [650, 482] width 43 height 43
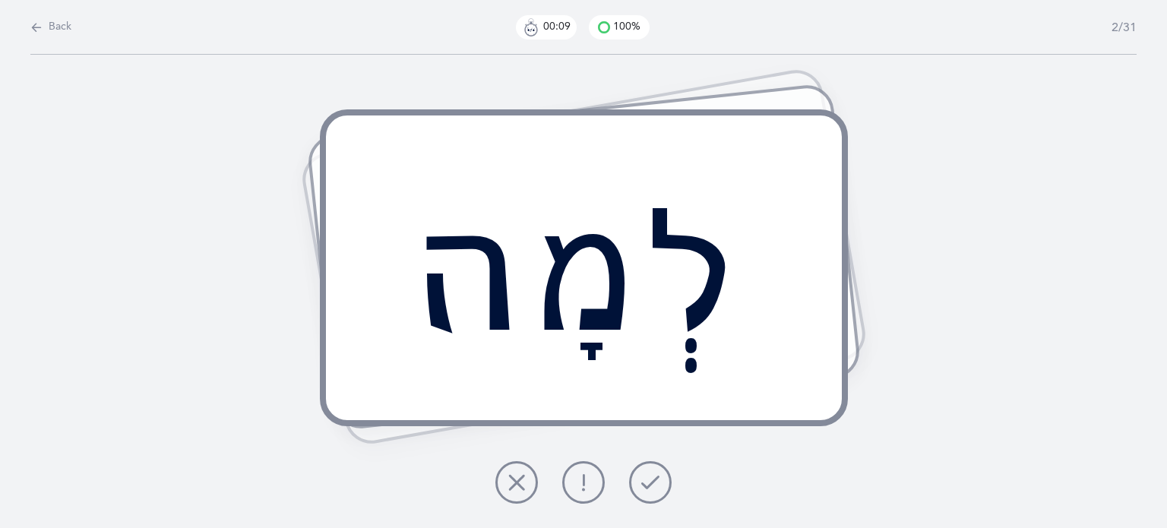
click at [655, 477] on icon at bounding box center [650, 482] width 18 height 18
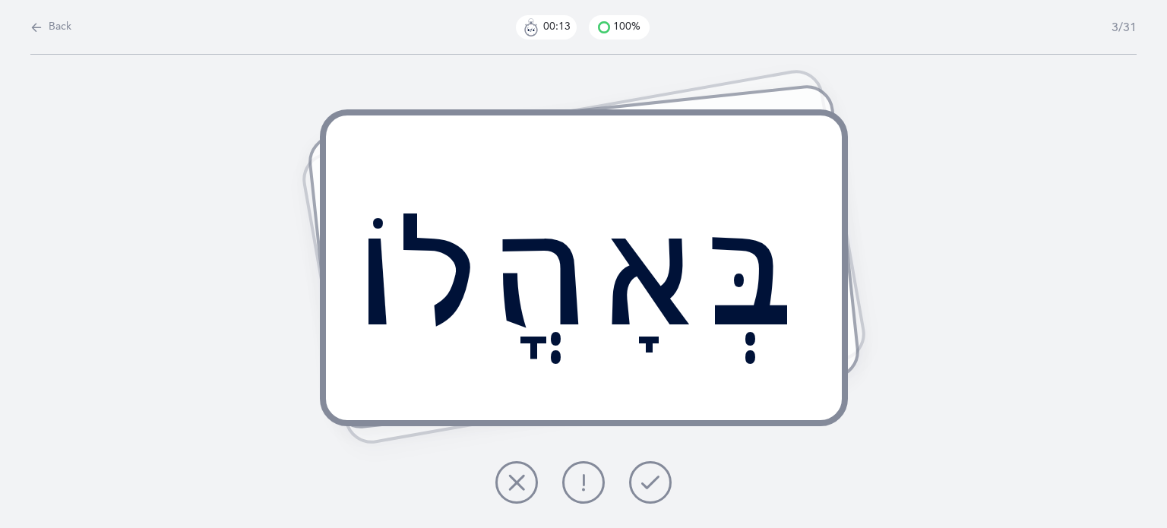
click at [646, 483] on icon at bounding box center [650, 482] width 18 height 18
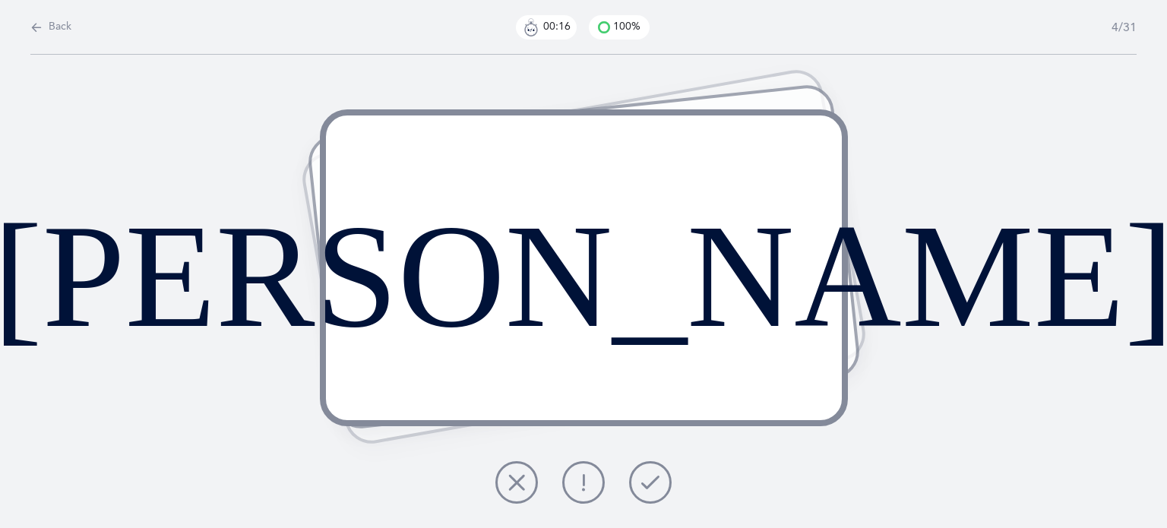
click at [651, 475] on icon at bounding box center [650, 482] width 18 height 18
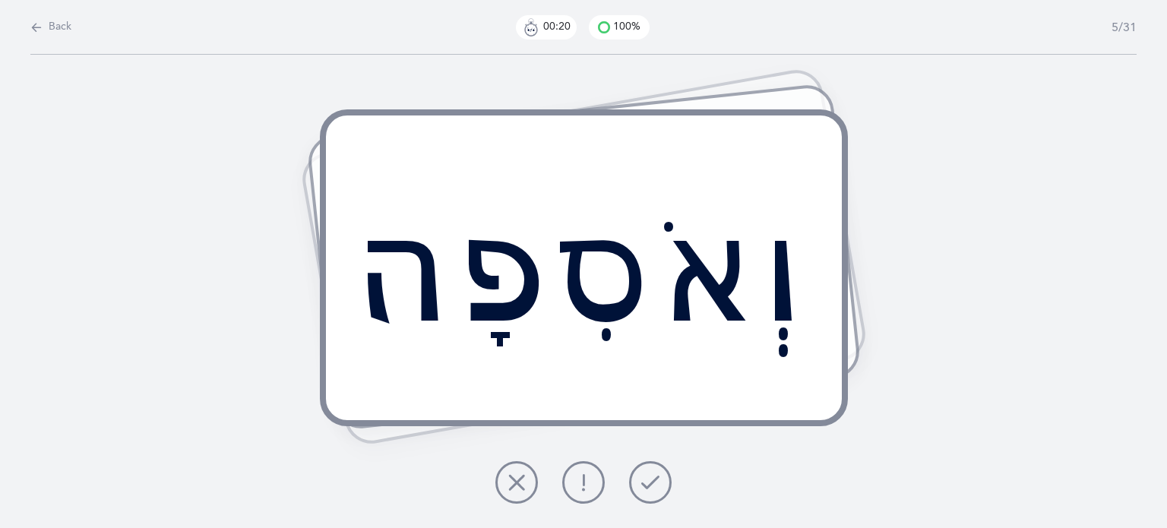
click at [647, 493] on button at bounding box center [650, 482] width 43 height 43
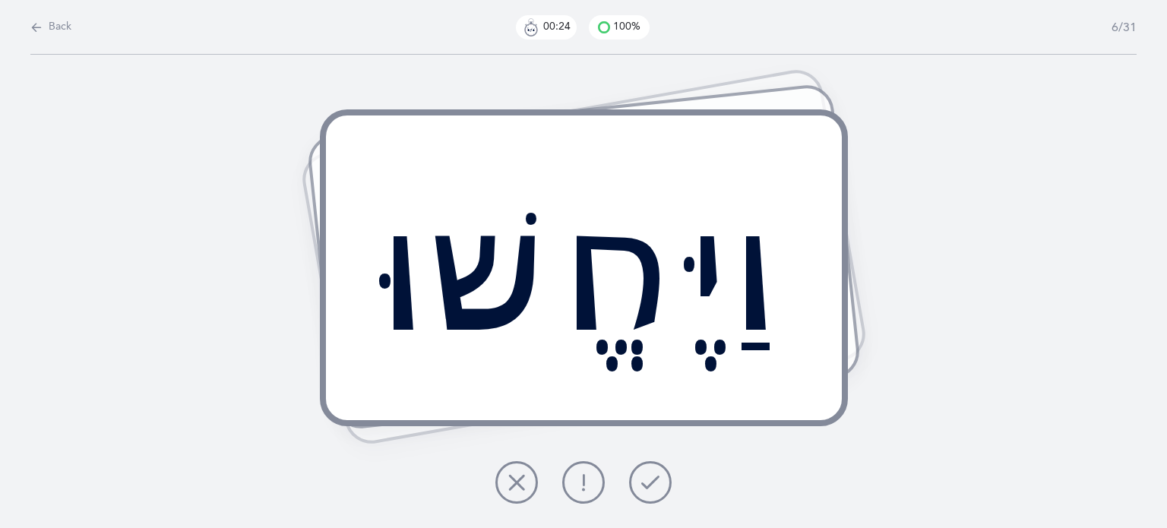
click at [643, 467] on button at bounding box center [650, 482] width 43 height 43
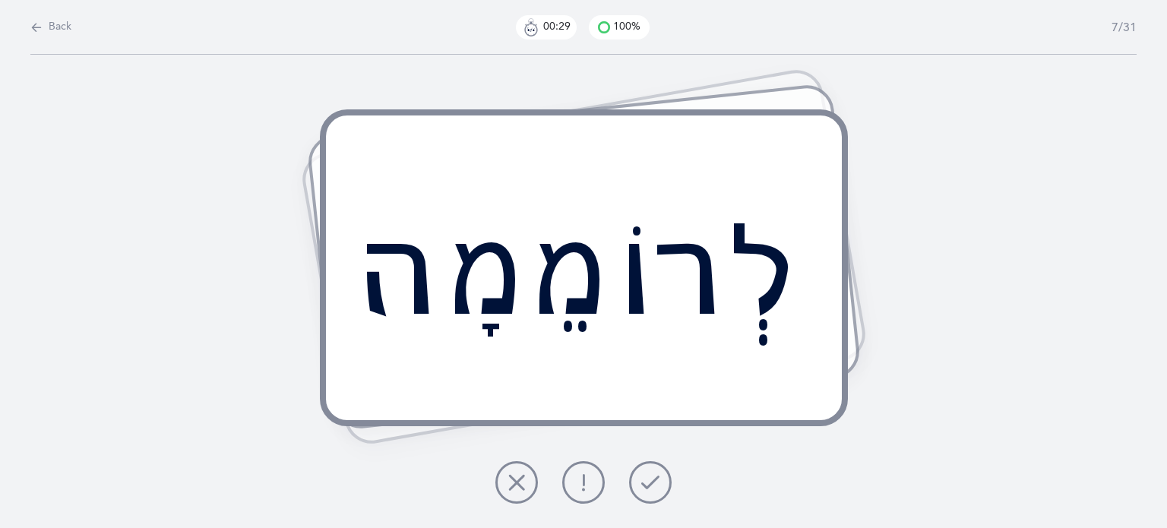
click at [65, 36] on div "Back 00:29 100% 7/31" at bounding box center [583, 27] width 1107 height 55
click at [59, 31] on span "Back" at bounding box center [60, 27] width 23 height 15
select select "27"
select select "2"
select select "single"
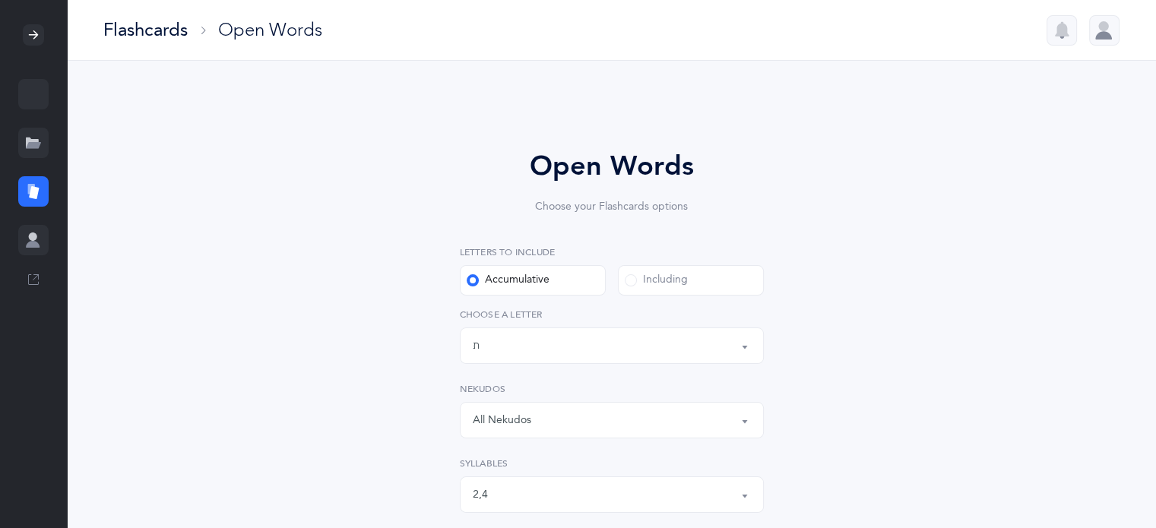
scroll to position [4, 0]
click at [40, 160] on link at bounding box center [33, 143] width 67 height 49
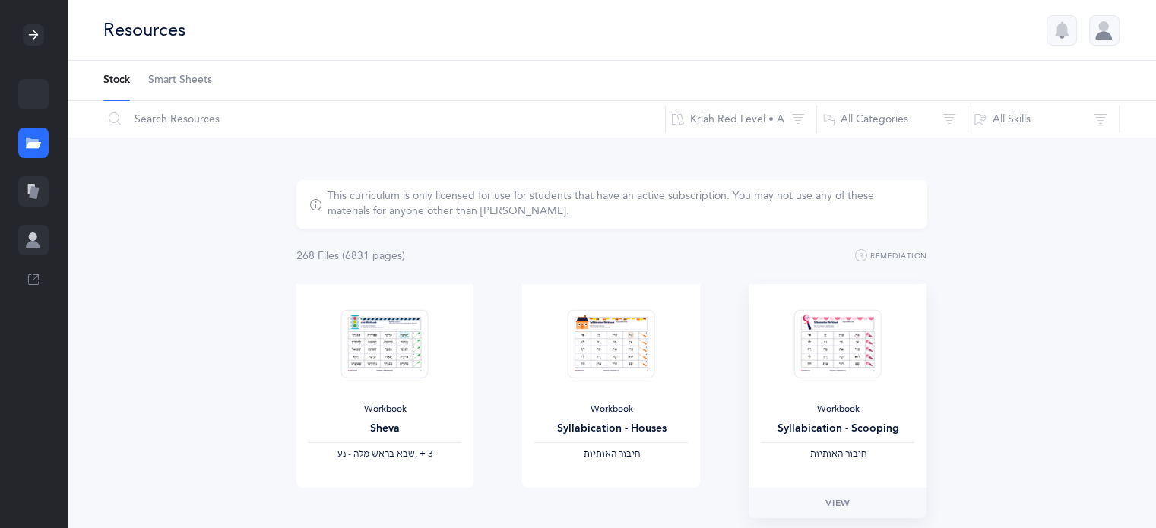
click at [913, 426] on div "Syllabication - Scooping" at bounding box center [838, 429] width 154 height 16
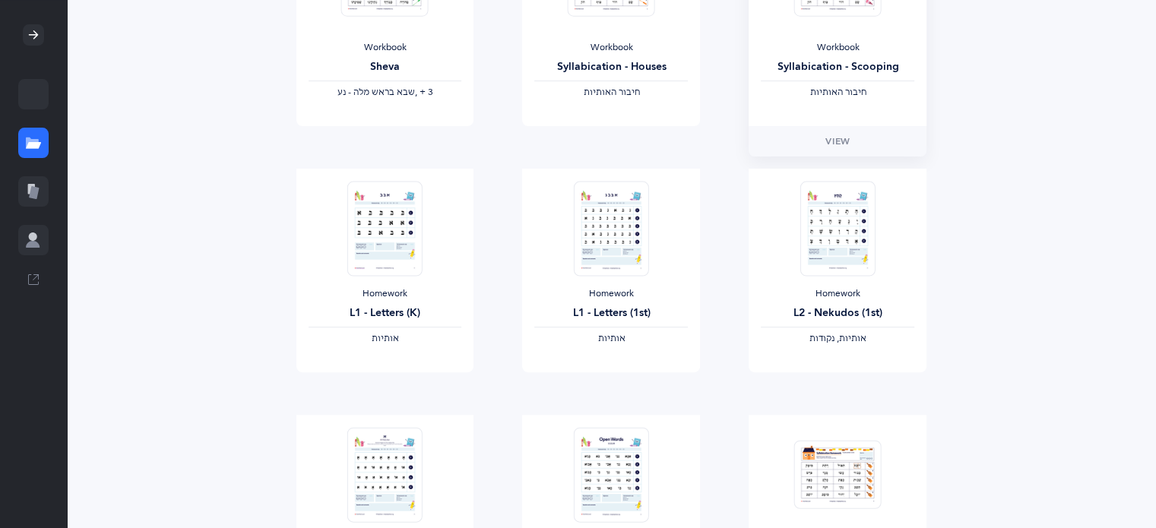
scroll to position [362, 0]
click at [924, 234] on div "Homework L2 - Nekudos (1st) ‫אותיות, נקודות‬" at bounding box center [838, 271] width 178 height 204
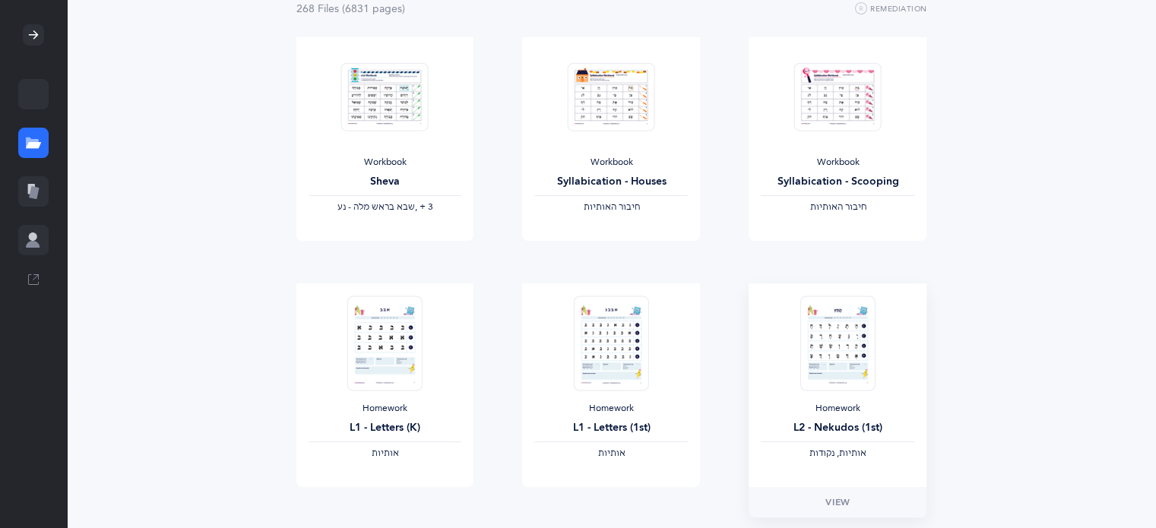
scroll to position [248, 0]
click at [872, 489] on link "View" at bounding box center [838, 501] width 178 height 30
click at [375, 397] on div "Homework L1 - Letters (K) ‫אותיות‬" at bounding box center [385, 385] width 178 height 204
click at [392, 499] on span "View" at bounding box center [384, 502] width 24 height 14
